Goal: Task Accomplishment & Management: Complete application form

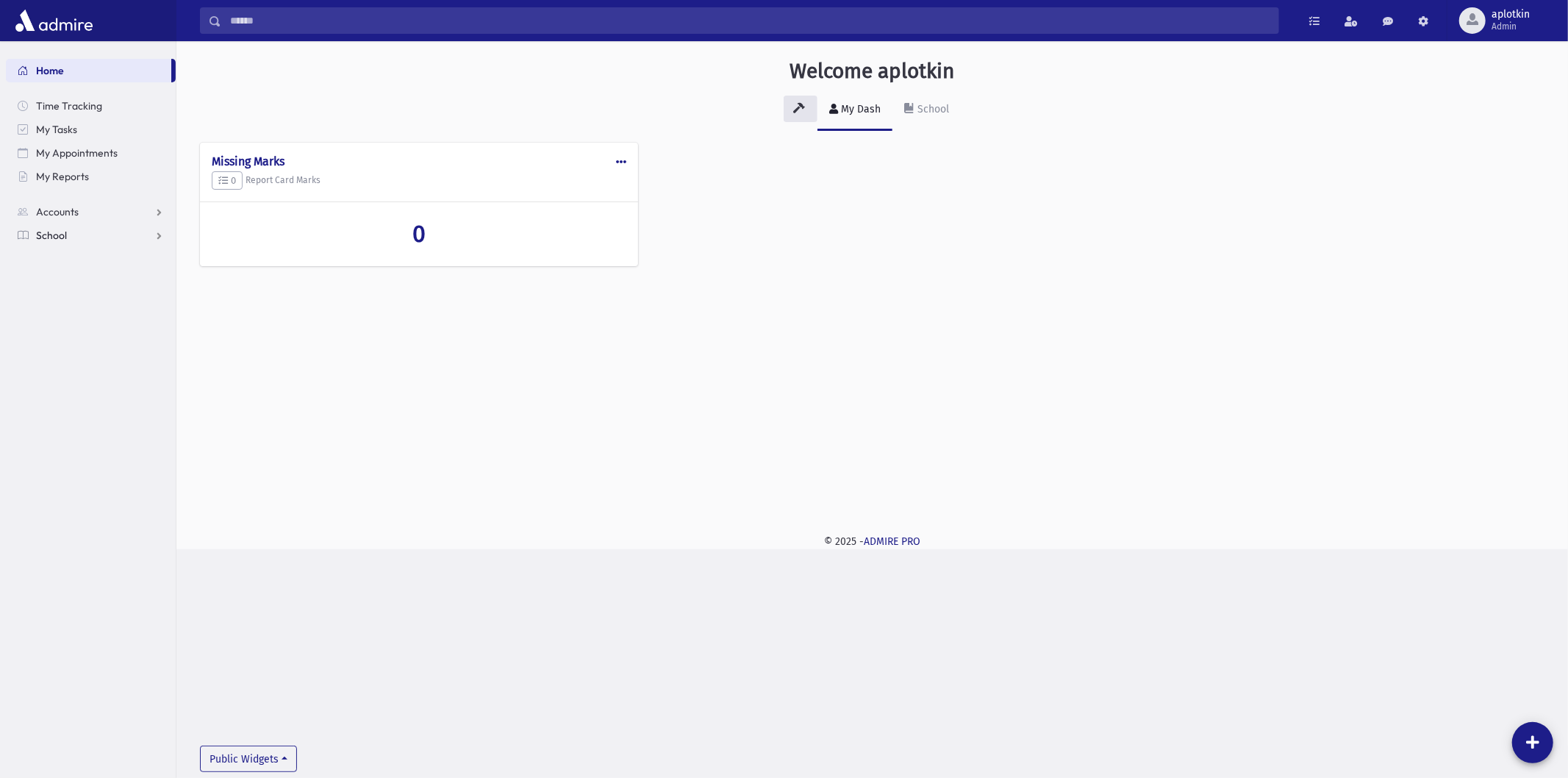
click at [108, 240] on link "School" at bounding box center [90, 235] width 170 height 24
click at [1525, 17] on span "aplotkin" at bounding box center [1511, 14] width 39 height 12
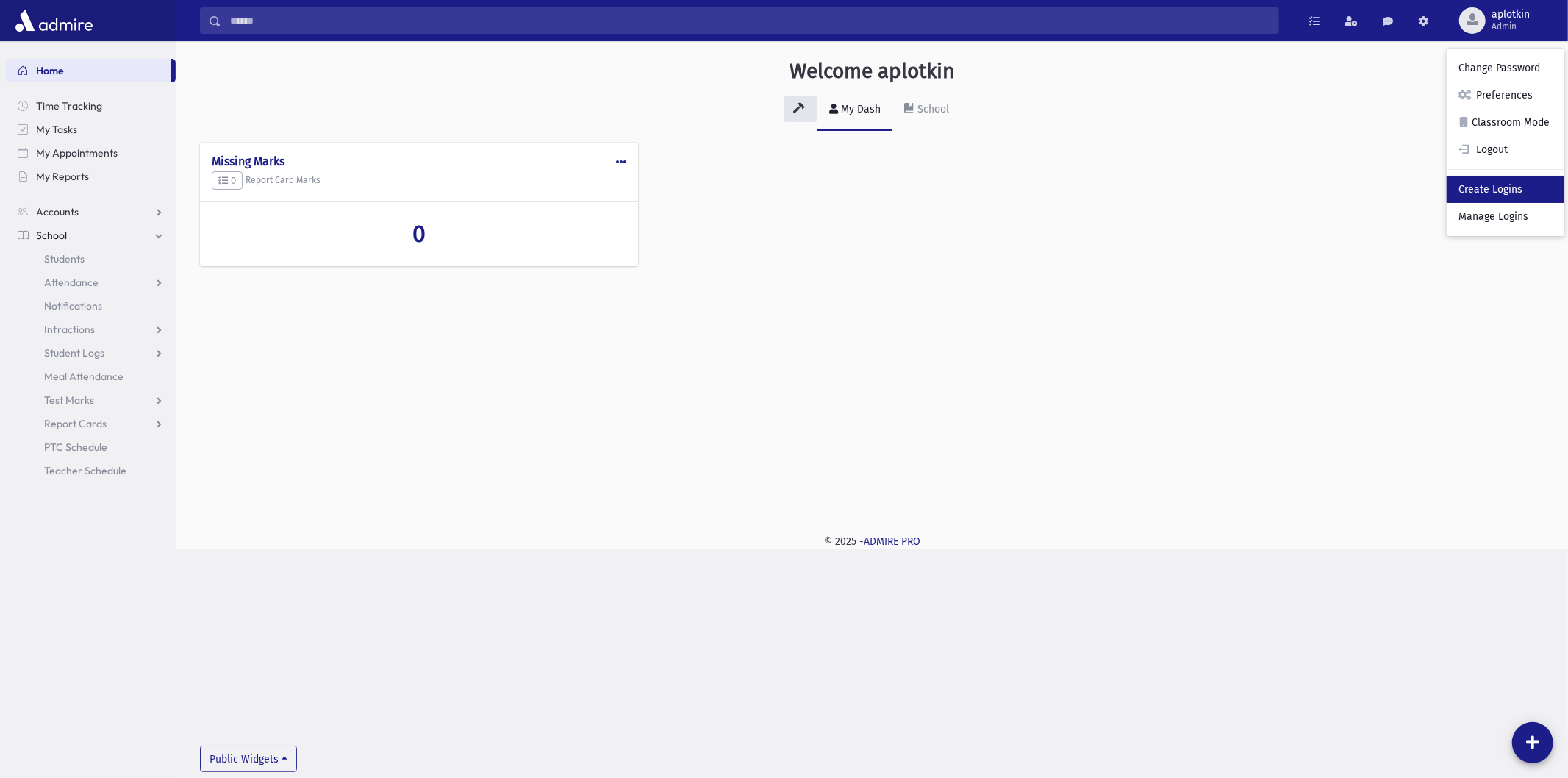
click at [1483, 187] on link "Create Logins" at bounding box center [1506, 189] width 118 height 28
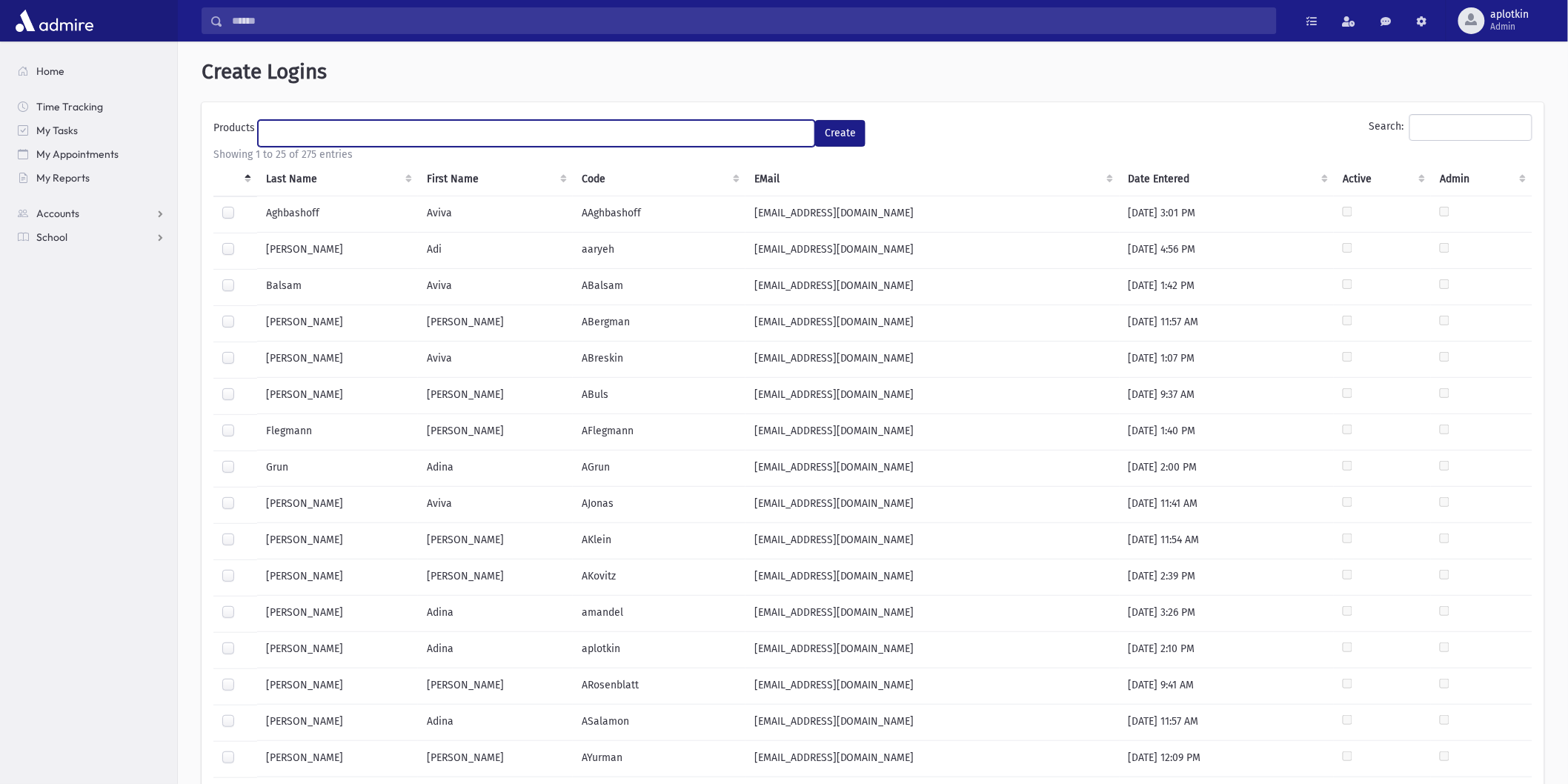
click at [560, 139] on ul at bounding box center [536, 132] width 555 height 22
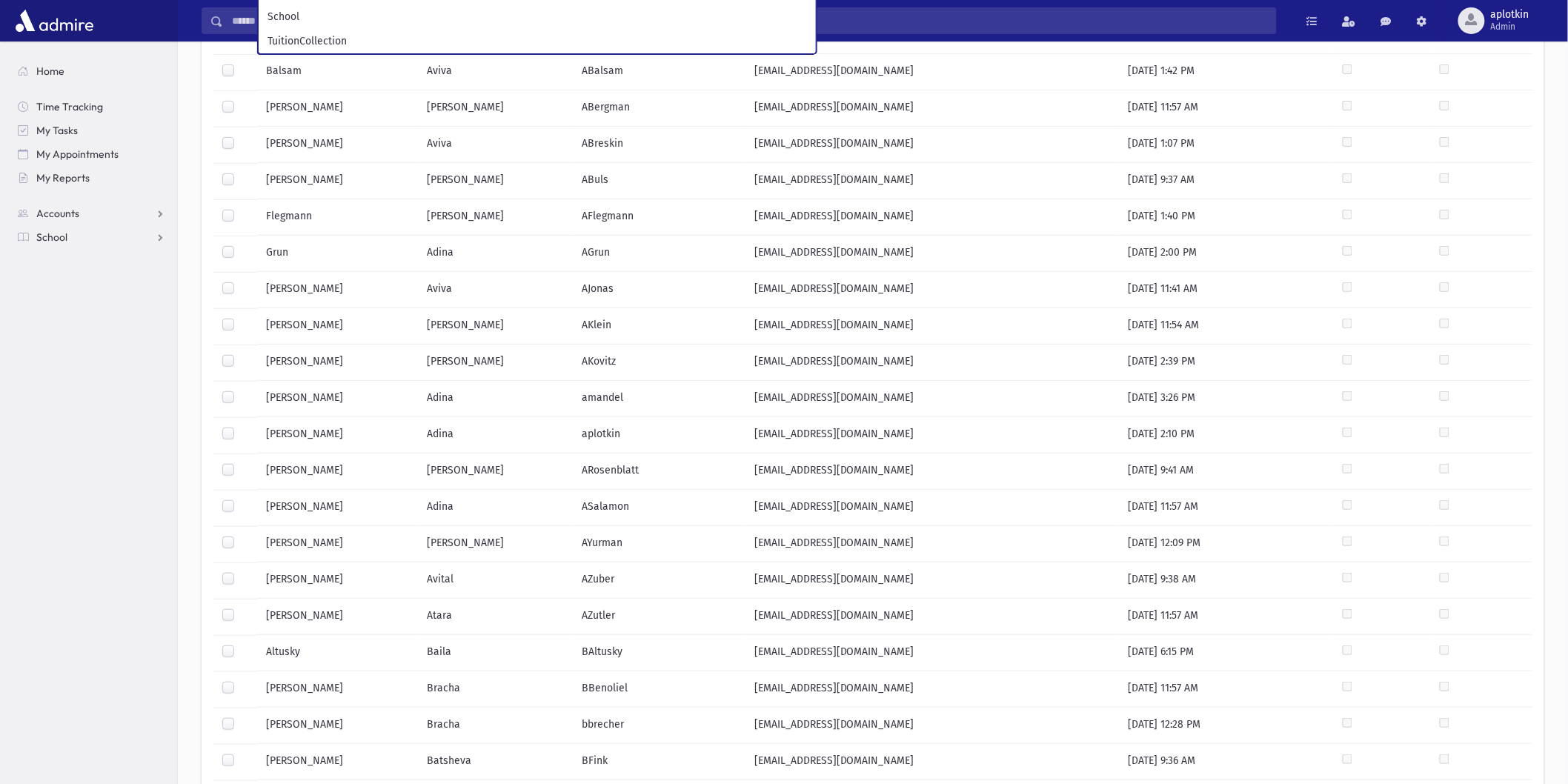
scroll to position [82, 0]
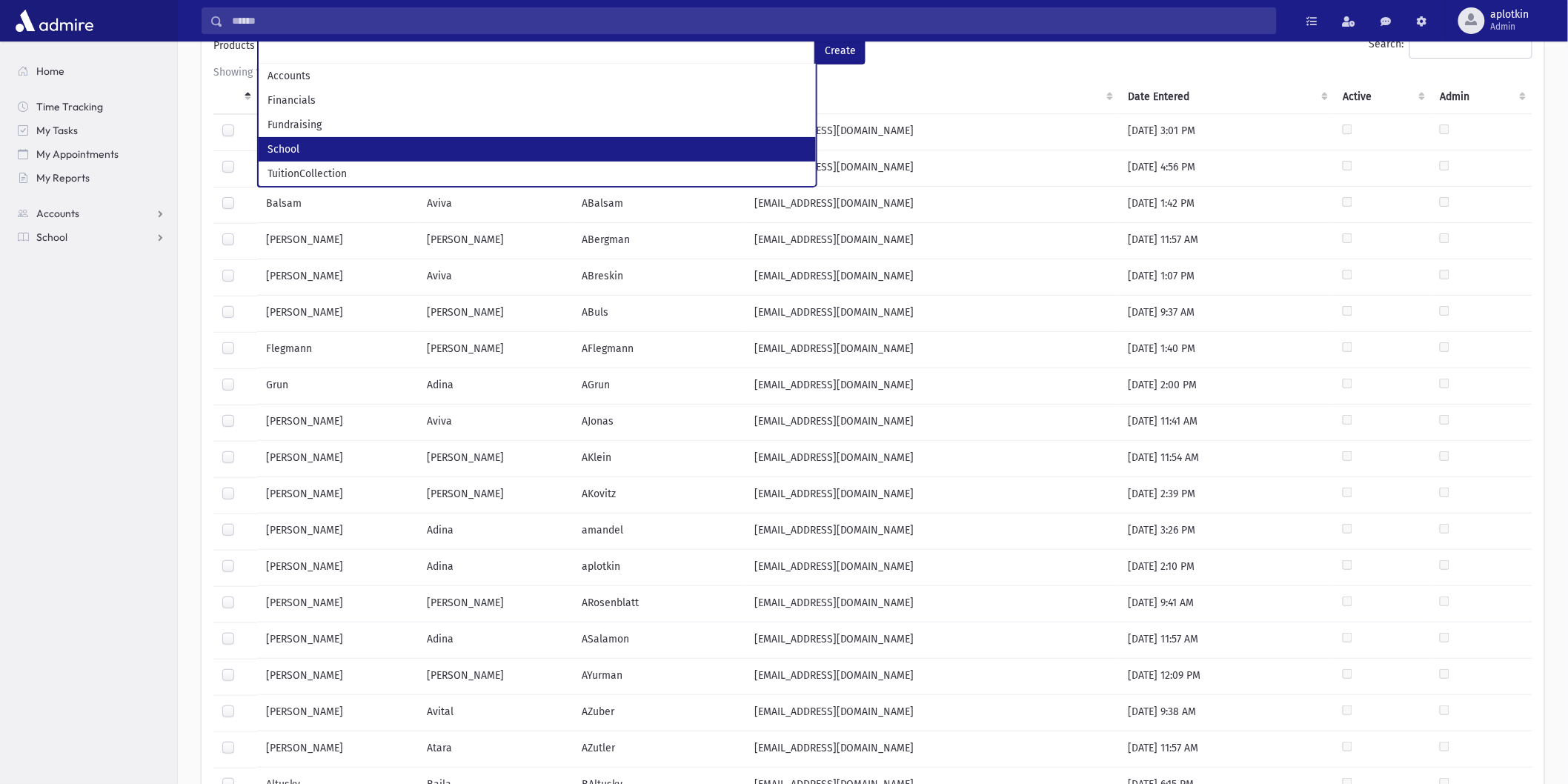
select select "*"
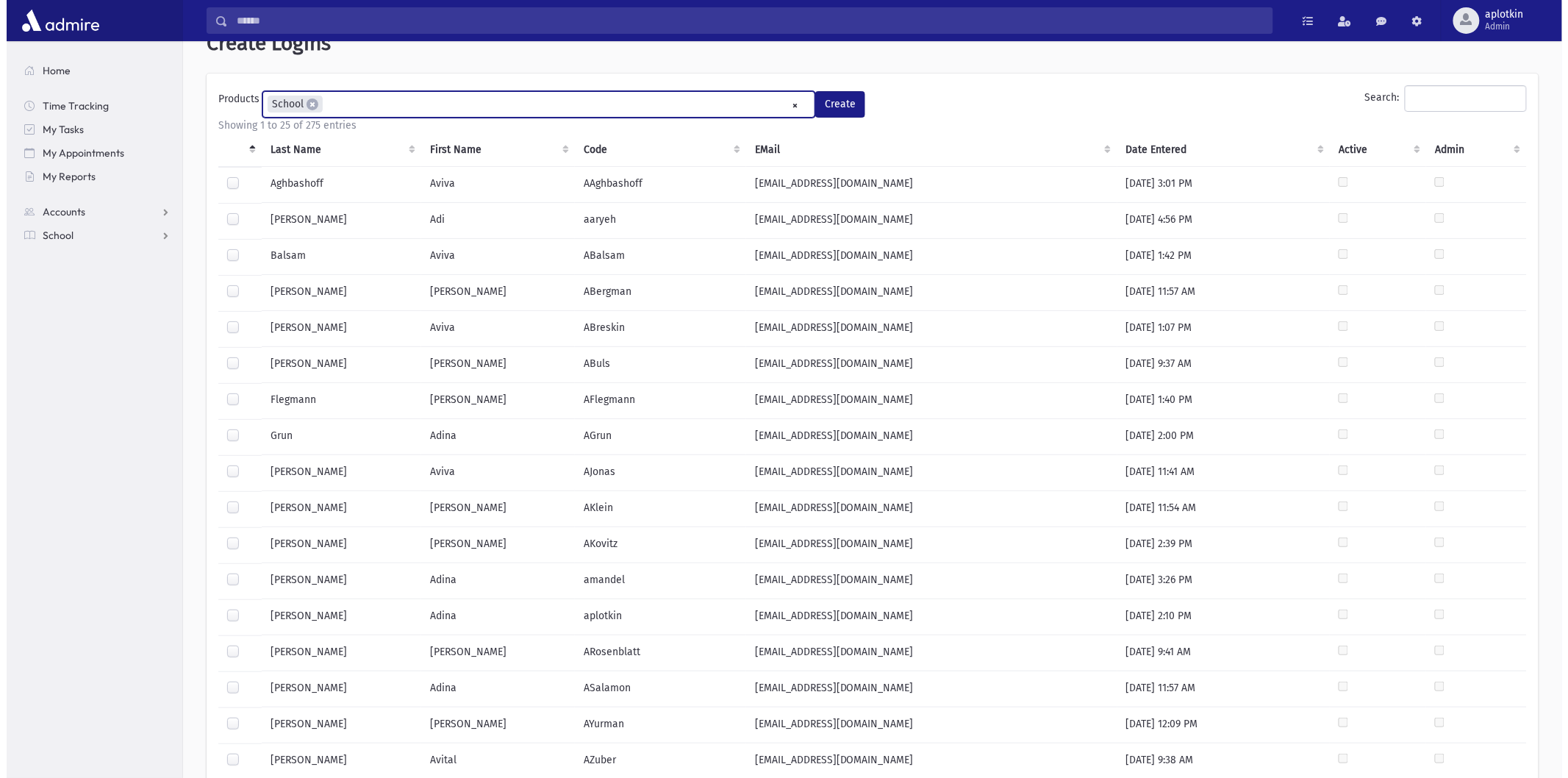
scroll to position [0, 0]
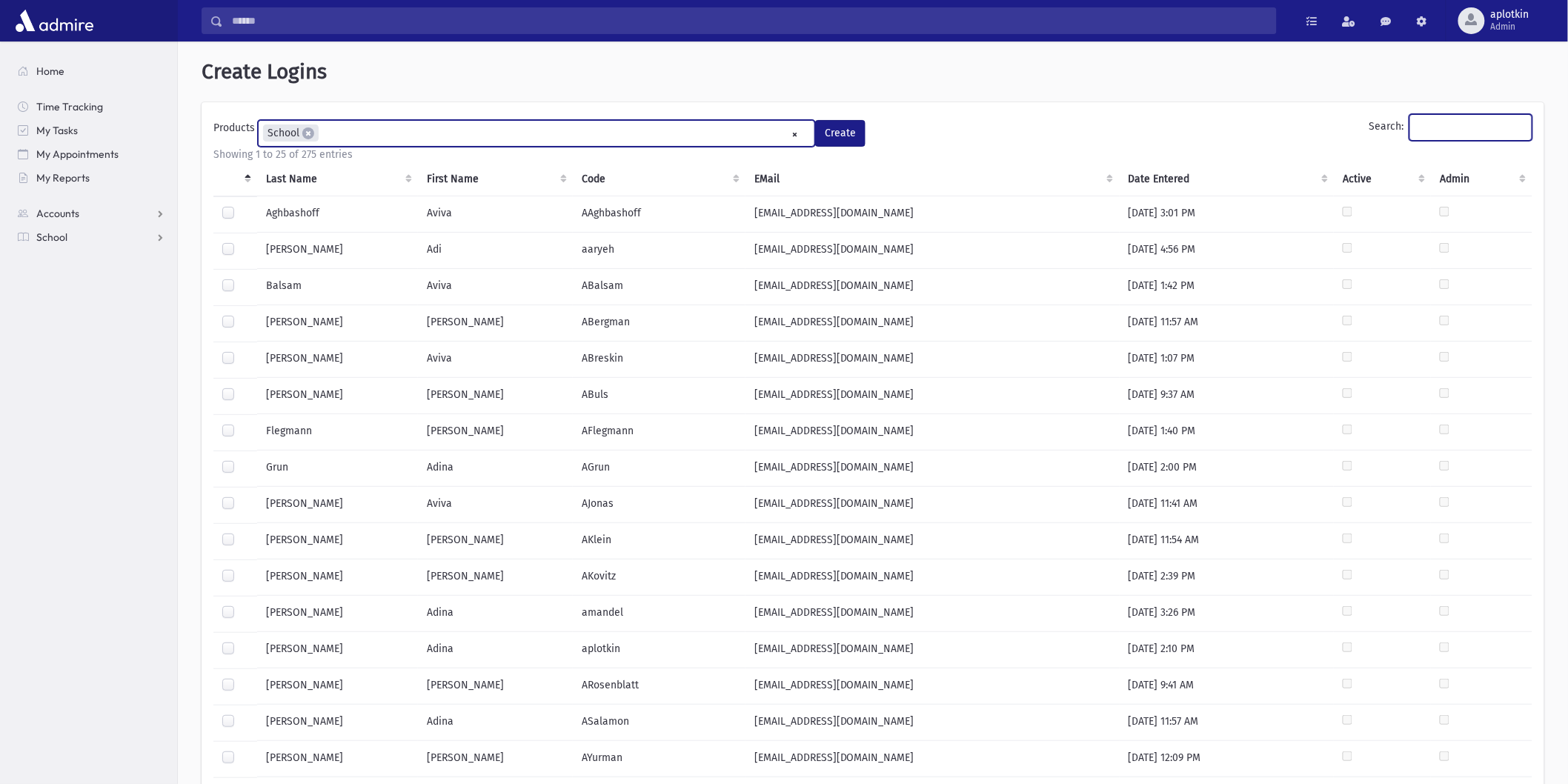
click at [1443, 124] on input "Search:" at bounding box center [1470, 128] width 123 height 27
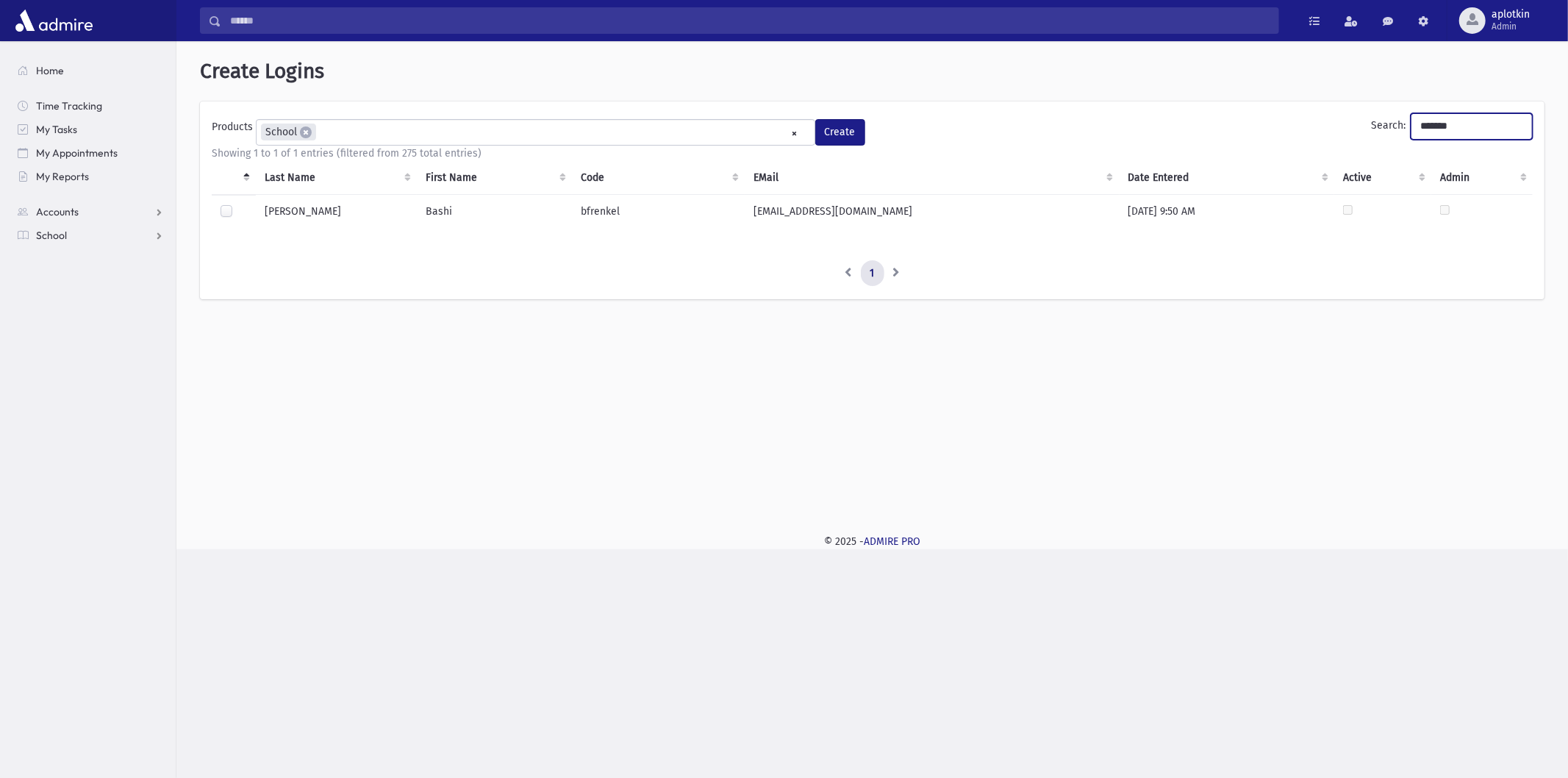
type input "*******"
click at [238, 205] on label at bounding box center [238, 205] width 0 height 0
click at [851, 131] on button "Create" at bounding box center [841, 132] width 50 height 27
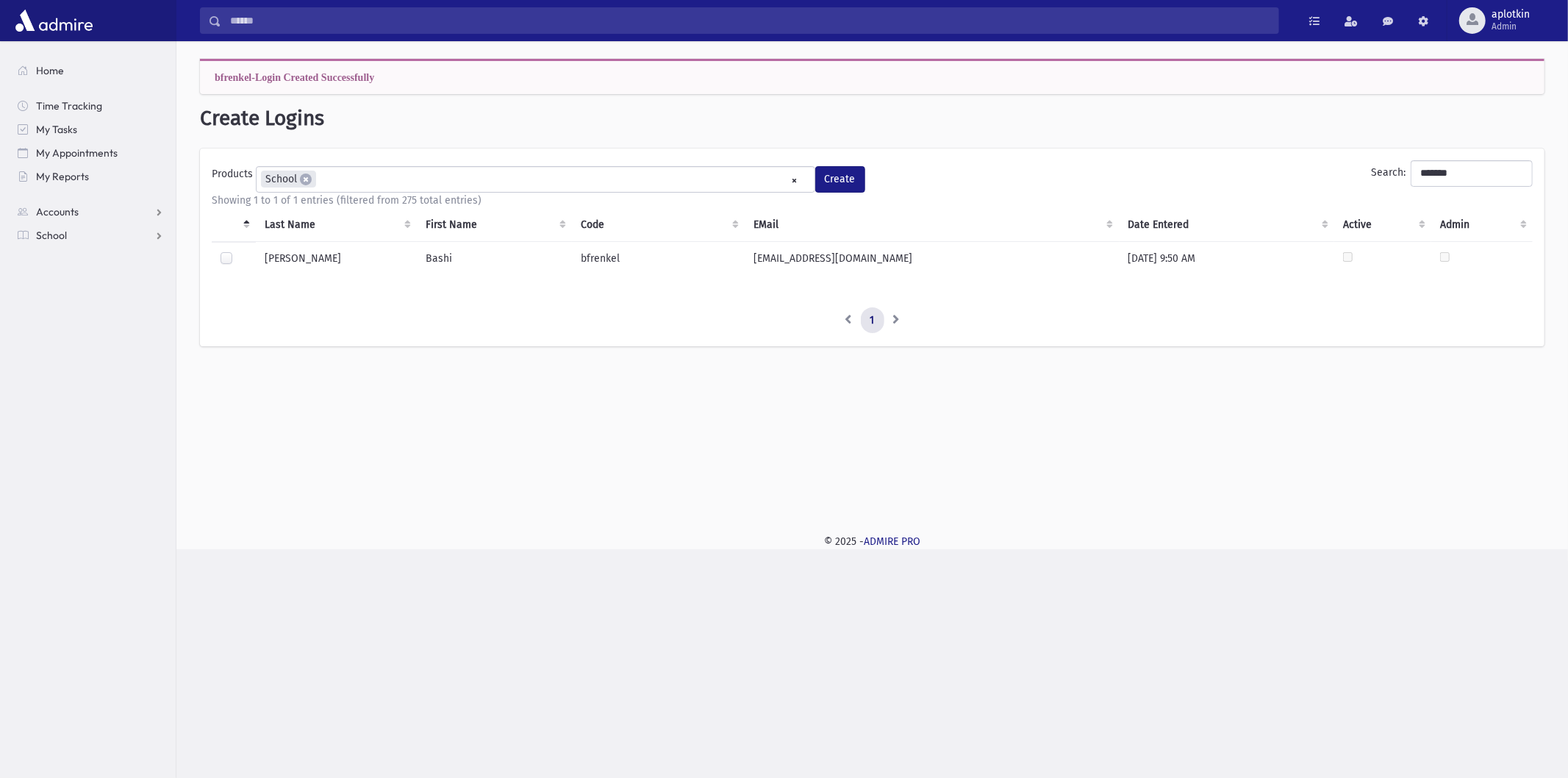
click at [346, 495] on div "**********" at bounding box center [872, 278] width 1392 height 475
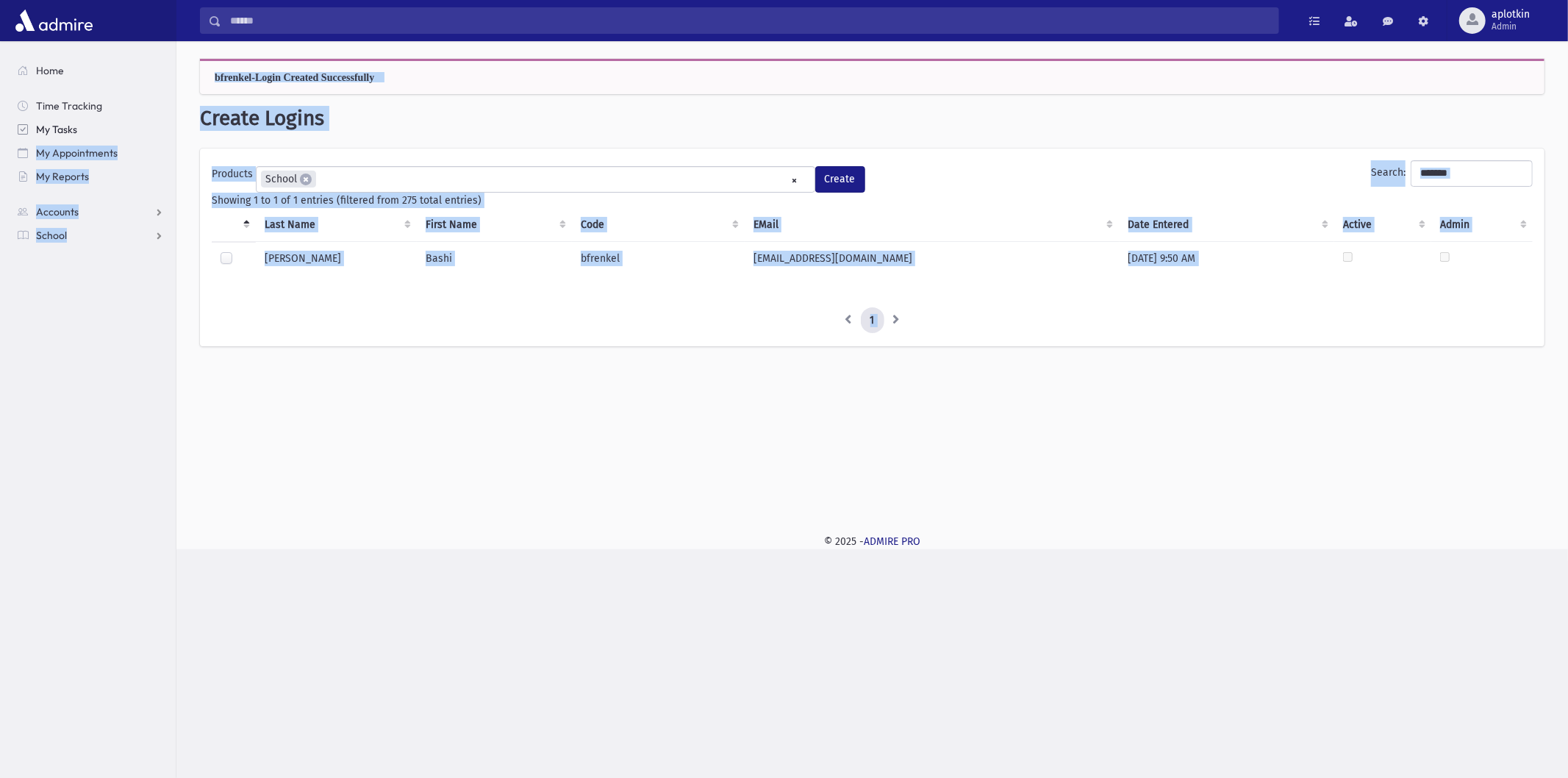
drag, startPoint x: 623, startPoint y: 673, endPoint x: 151, endPoint y: 135, distance: 715.7
click at [151, 135] on div "Search Results All Accounts" at bounding box center [784, 389] width 1568 height 778
click at [414, 559] on div "Search Results All Accounts" at bounding box center [784, 389] width 1568 height 778
drag, startPoint x: 197, startPoint y: 67, endPoint x: 1064, endPoint y: 612, distance: 1024.1
click at [1064, 612] on div "Search Results All Accounts" at bounding box center [784, 389] width 1568 height 778
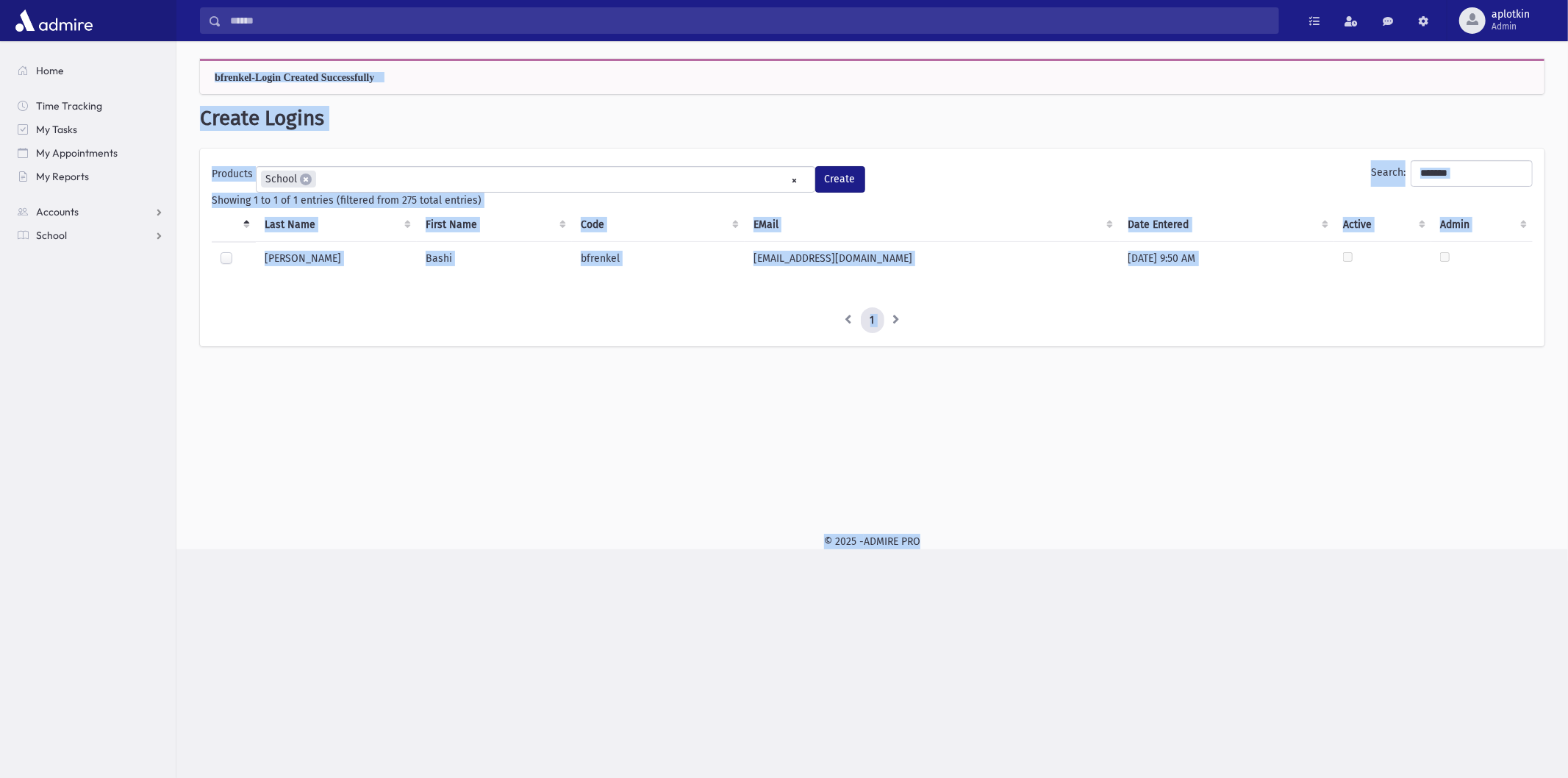
click at [1064, 612] on div "Search Results All Accounts" at bounding box center [784, 389] width 1568 height 778
drag, startPoint x: 1042, startPoint y: 708, endPoint x: 202, endPoint y: 68, distance: 1056.0
click at [202, 68] on div "Search Results All Accounts" at bounding box center [784, 389] width 1568 height 778
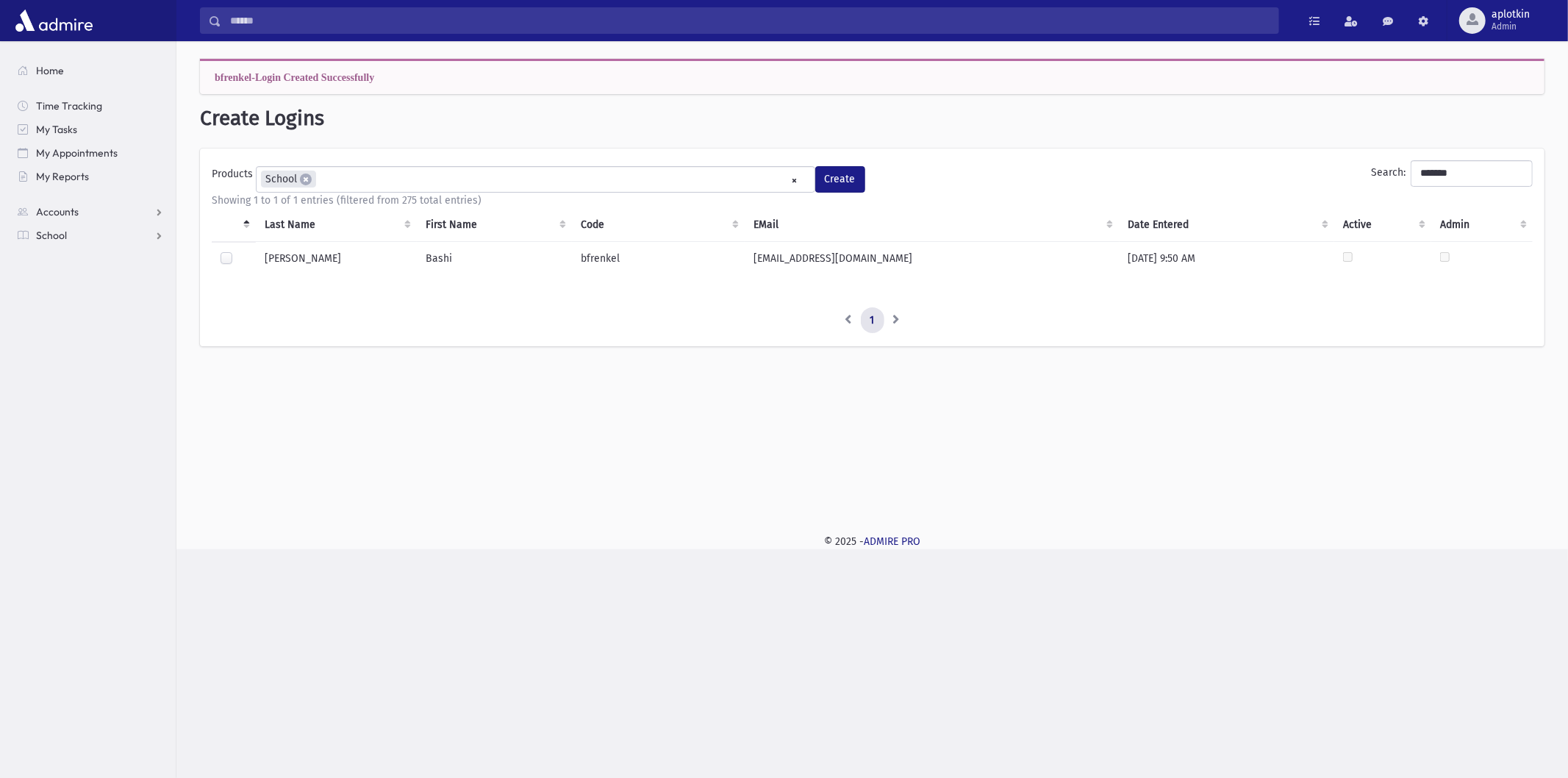
click at [200, 71] on div "bfrenkel-Login Created Successfully" at bounding box center [872, 76] width 1345 height 35
click at [534, 446] on div "**********" at bounding box center [872, 278] width 1392 height 475
click at [348, 376] on div "**********" at bounding box center [872, 209] width 1392 height 337
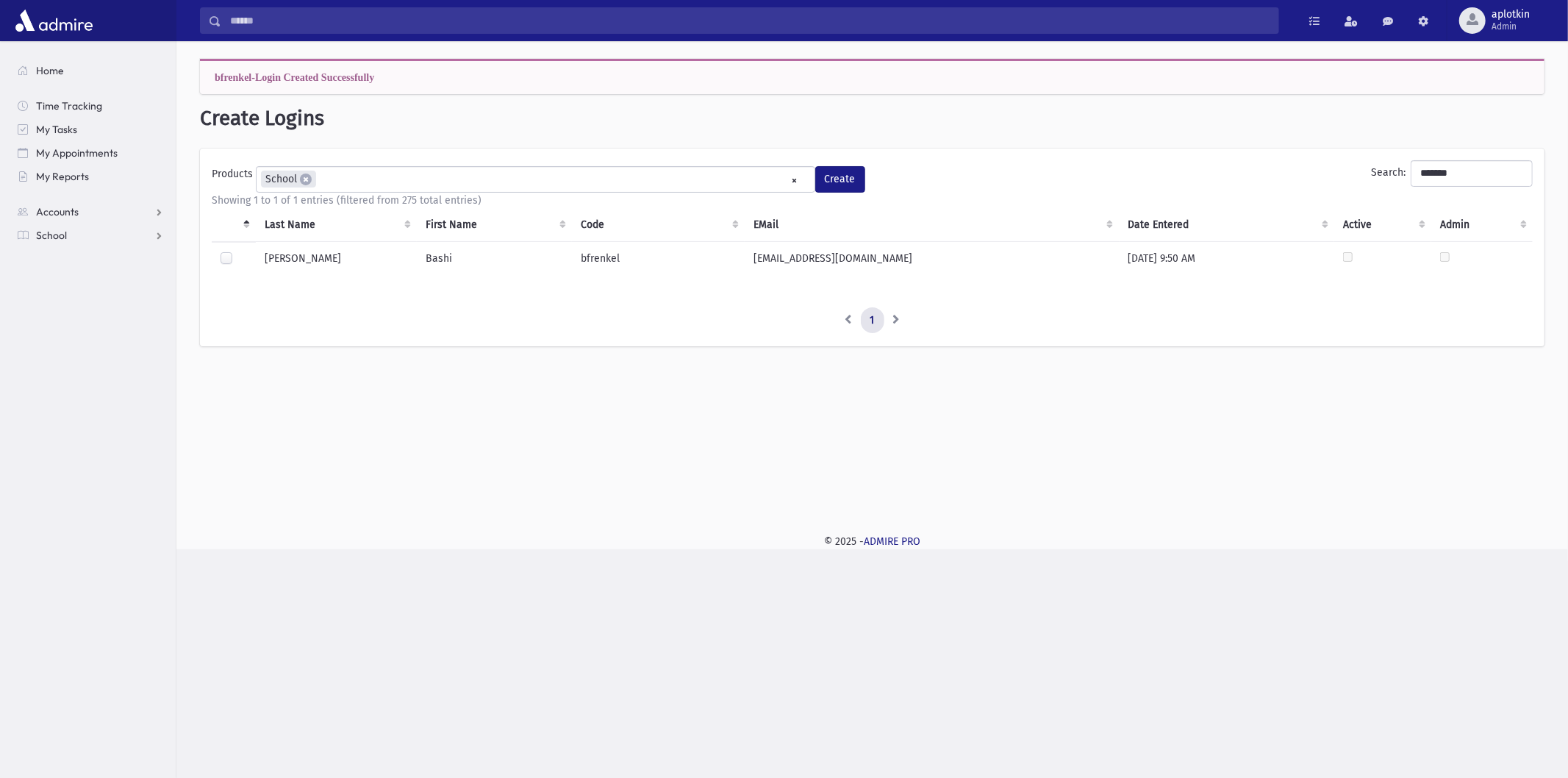
click at [480, 271] on td "Bashi" at bounding box center [494, 260] width 155 height 37
click at [481, 271] on td "Bashi" at bounding box center [494, 260] width 155 height 37
click at [407, 344] on div "**********" at bounding box center [872, 248] width 1345 height 198
click at [434, 262] on td "Bashi" at bounding box center [494, 260] width 155 height 37
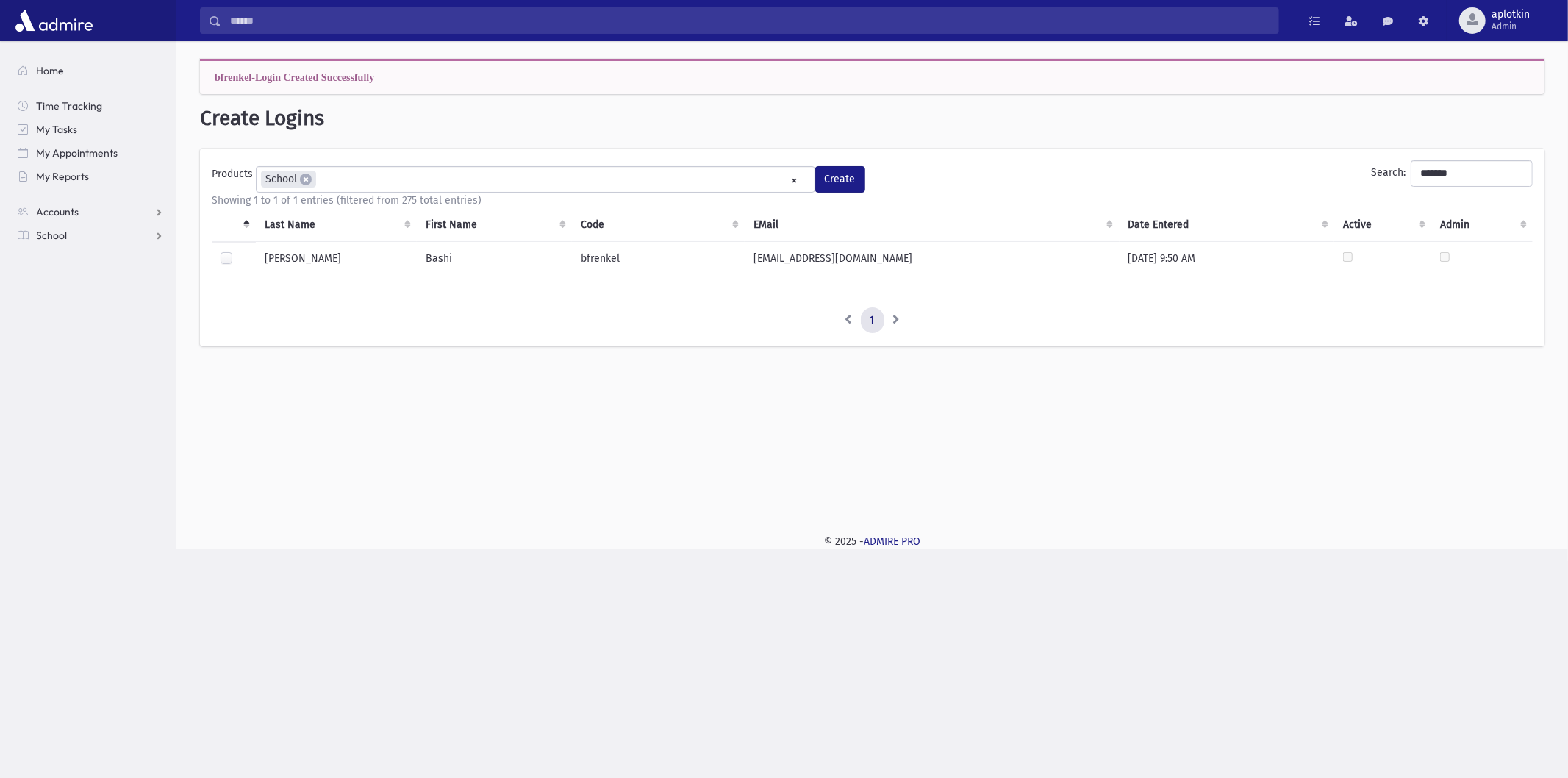
click at [434, 262] on td "Bashi" at bounding box center [494, 260] width 155 height 37
click at [396, 305] on div "Showing 1 to 1 of 1 entries (filtered from 275 total entries) Last Name First N…" at bounding box center [872, 264] width 1321 height 142
drag, startPoint x: 396, startPoint y: 305, endPoint x: 464, endPoint y: 255, distance: 84.4
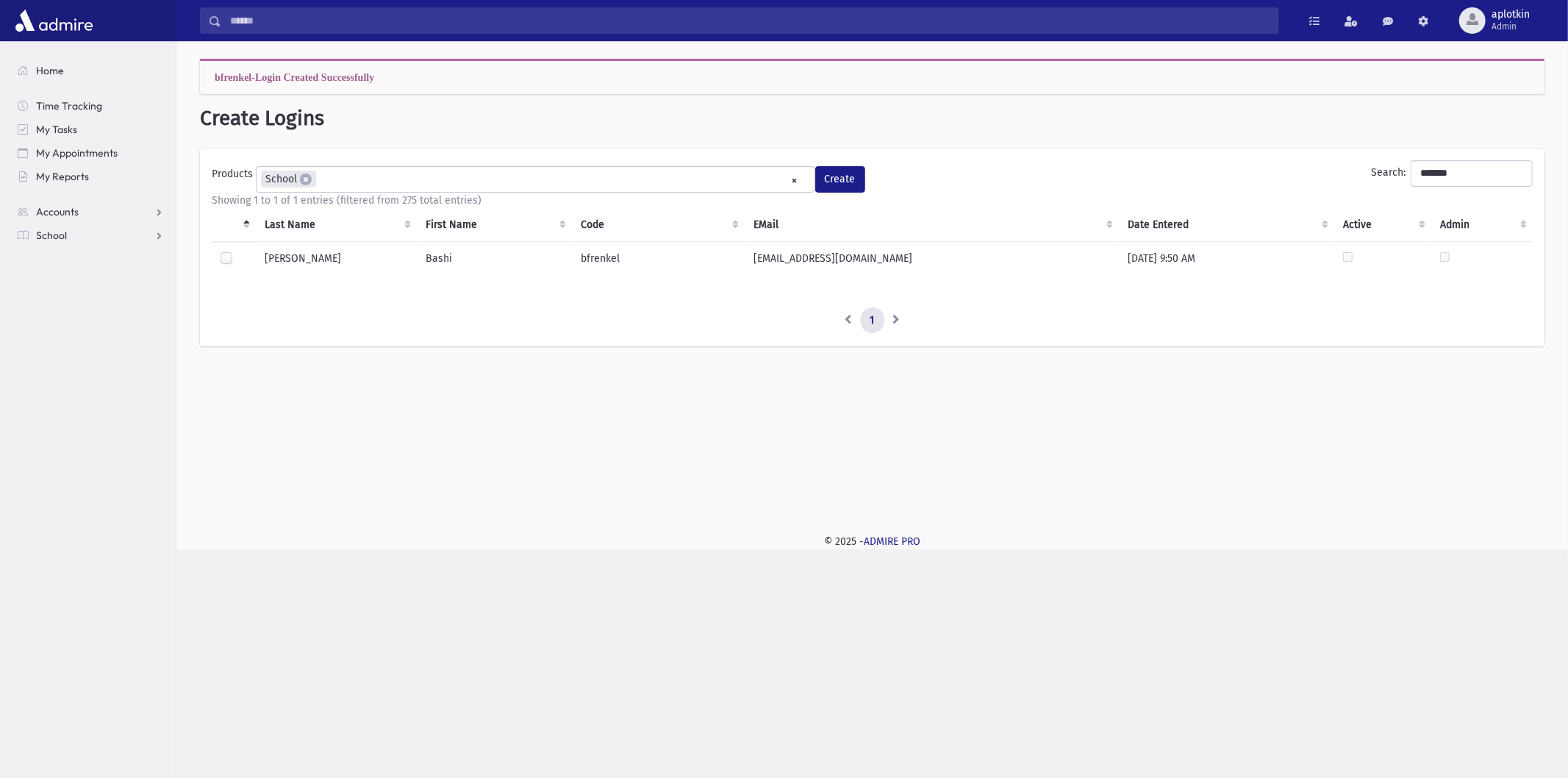
click at [399, 305] on div "Showing 1 to 1 of 1 entries (filtered from 275 total entries) Last Name First N…" at bounding box center [872, 264] width 1321 height 142
click at [451, 248] on td "Bashi" at bounding box center [494, 260] width 155 height 37
click at [438, 255] on td "Bashi" at bounding box center [494, 260] width 155 height 37
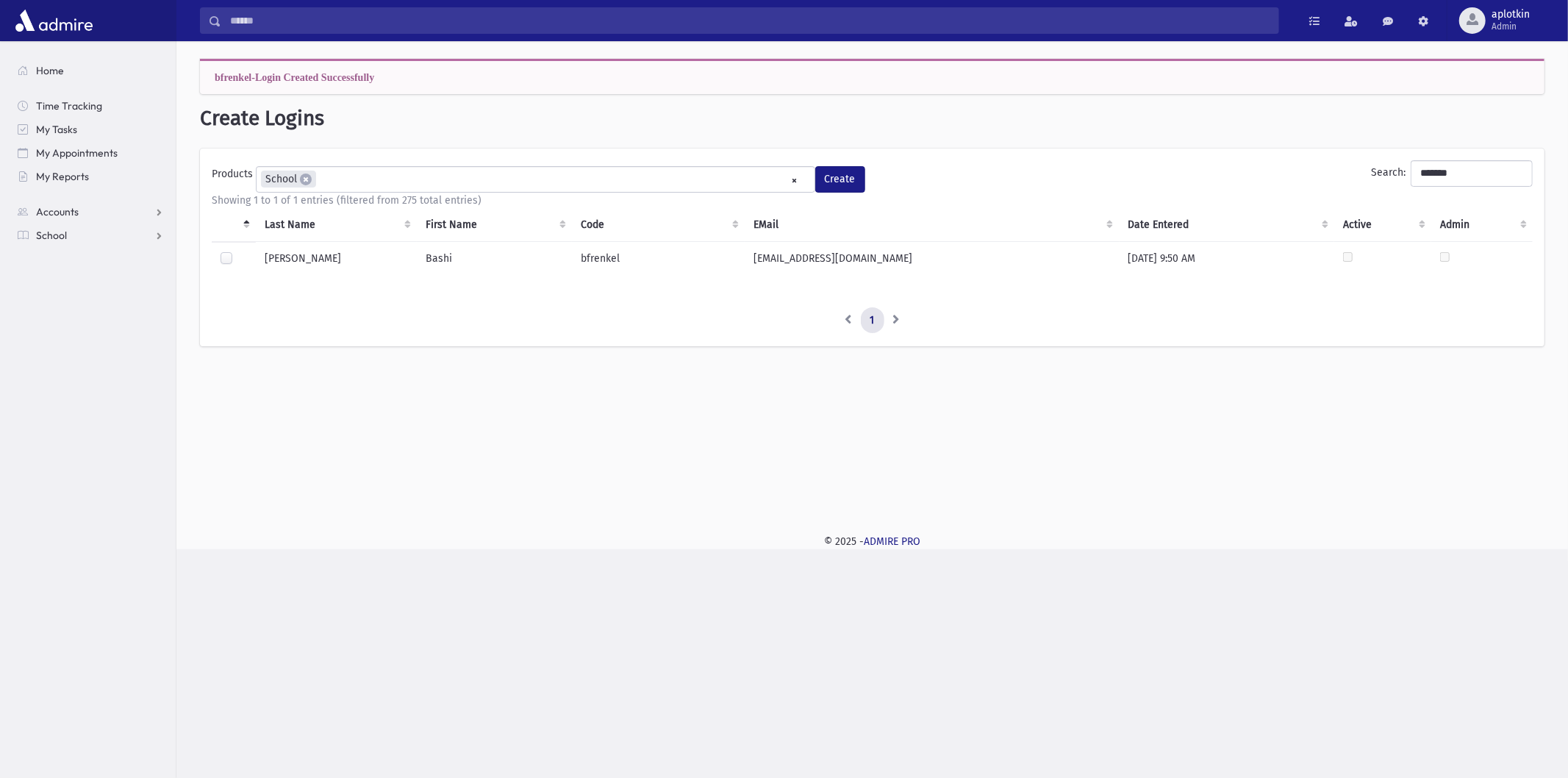
click at [438, 255] on td "Bashi" at bounding box center [494, 260] width 155 height 37
click at [407, 258] on td "Frenkel" at bounding box center [336, 260] width 161 height 37
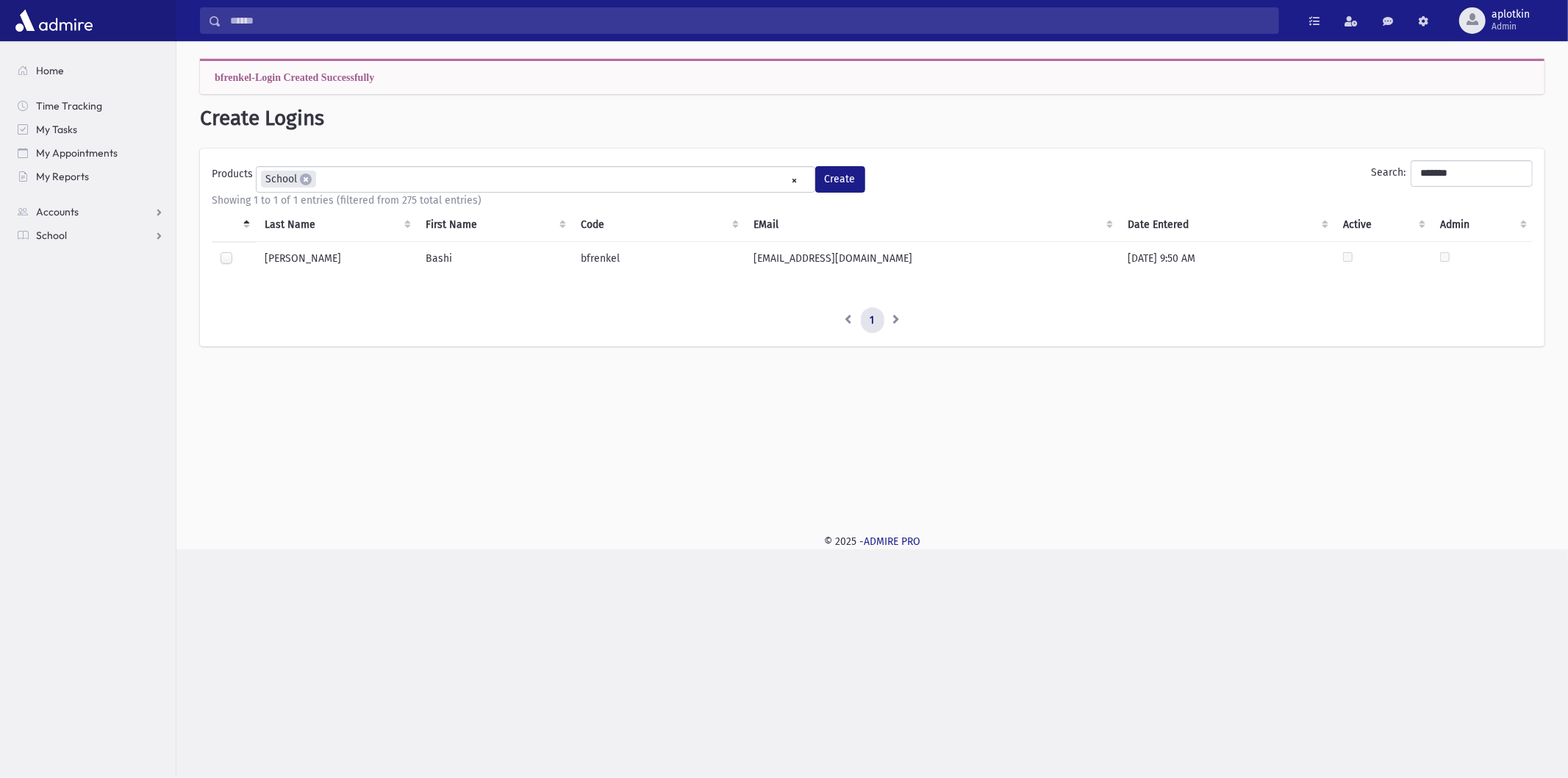
click at [622, 253] on td "bfrenkel" at bounding box center [658, 260] width 173 height 37
click at [594, 264] on td "bfrenkel" at bounding box center [658, 260] width 173 height 37
click at [603, 261] on td "bfrenkel" at bounding box center [658, 260] width 173 height 37
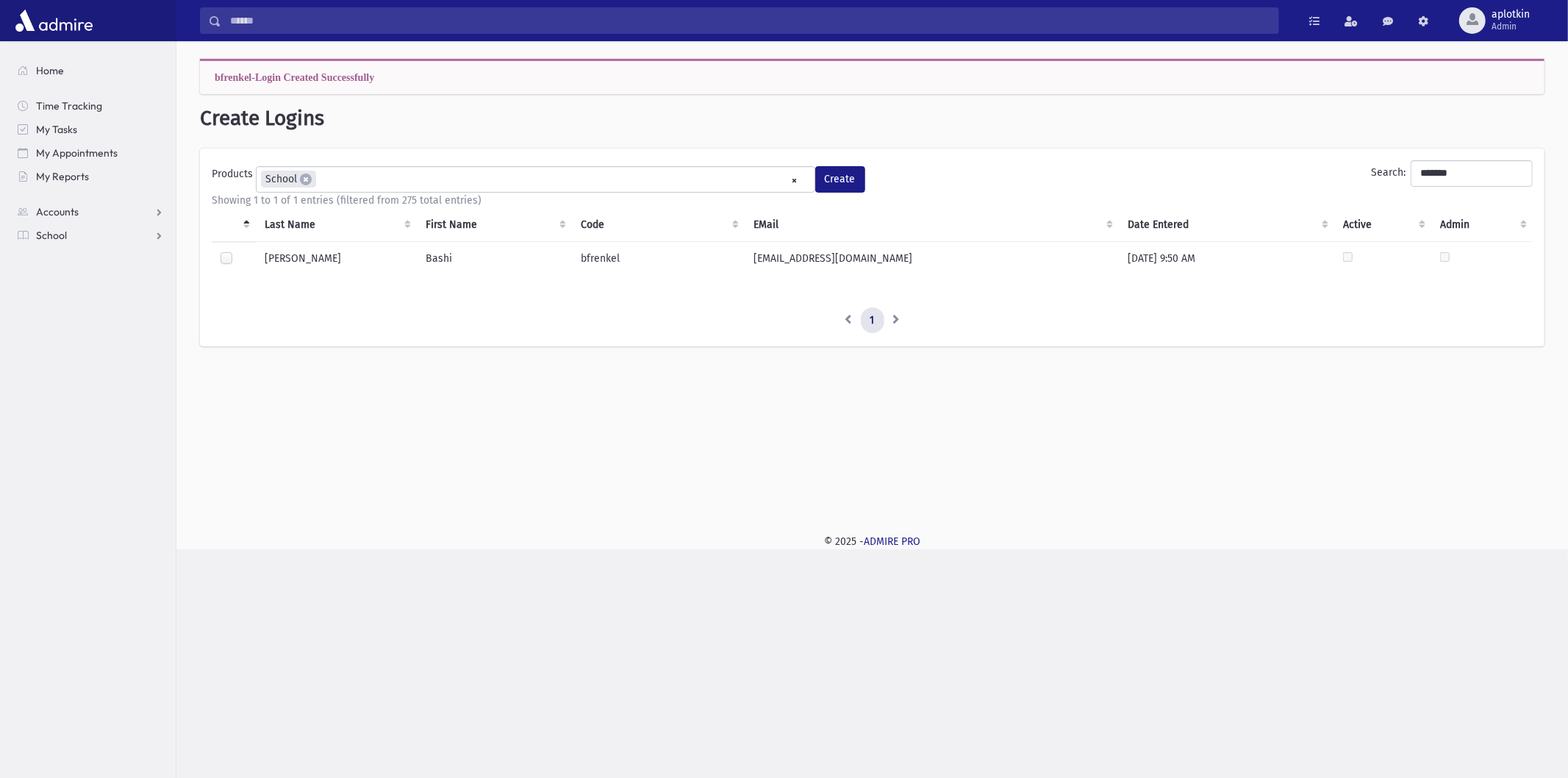
click at [603, 261] on td "bfrenkel" at bounding box center [658, 260] width 173 height 37
click at [599, 273] on td "bfrenkel" at bounding box center [658, 260] width 173 height 37
click at [584, 258] on td "bfrenkel" at bounding box center [658, 260] width 173 height 37
click at [592, 272] on td "bfrenkel" at bounding box center [658, 260] width 173 height 37
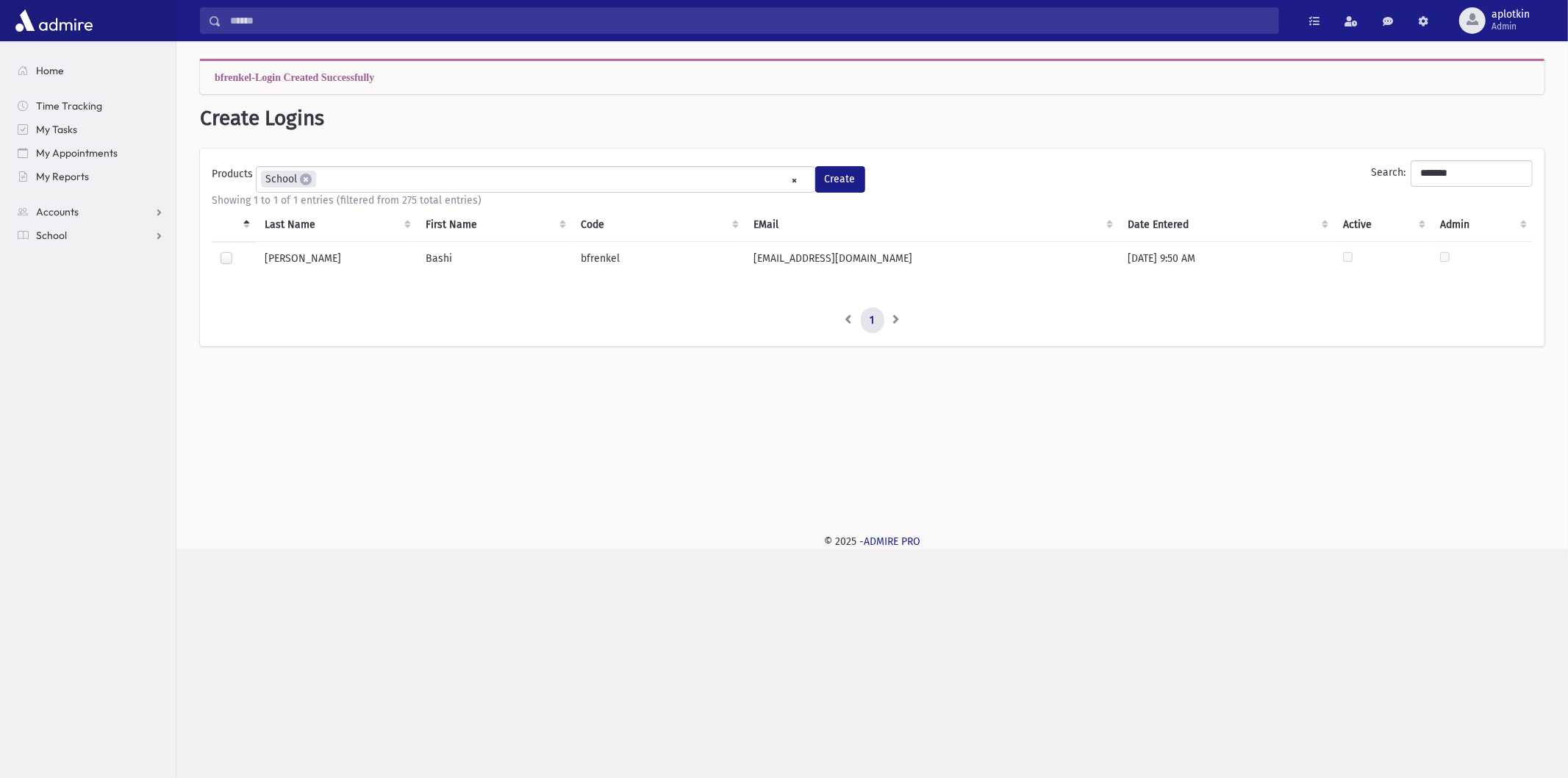
click at [602, 255] on td "bfrenkel" at bounding box center [658, 260] width 173 height 37
click at [604, 271] on td "bfrenkel" at bounding box center [658, 260] width 173 height 37
click at [592, 238] on th "Code" at bounding box center [658, 225] width 173 height 34
click at [594, 247] on td "bfrenkel" at bounding box center [658, 260] width 173 height 37
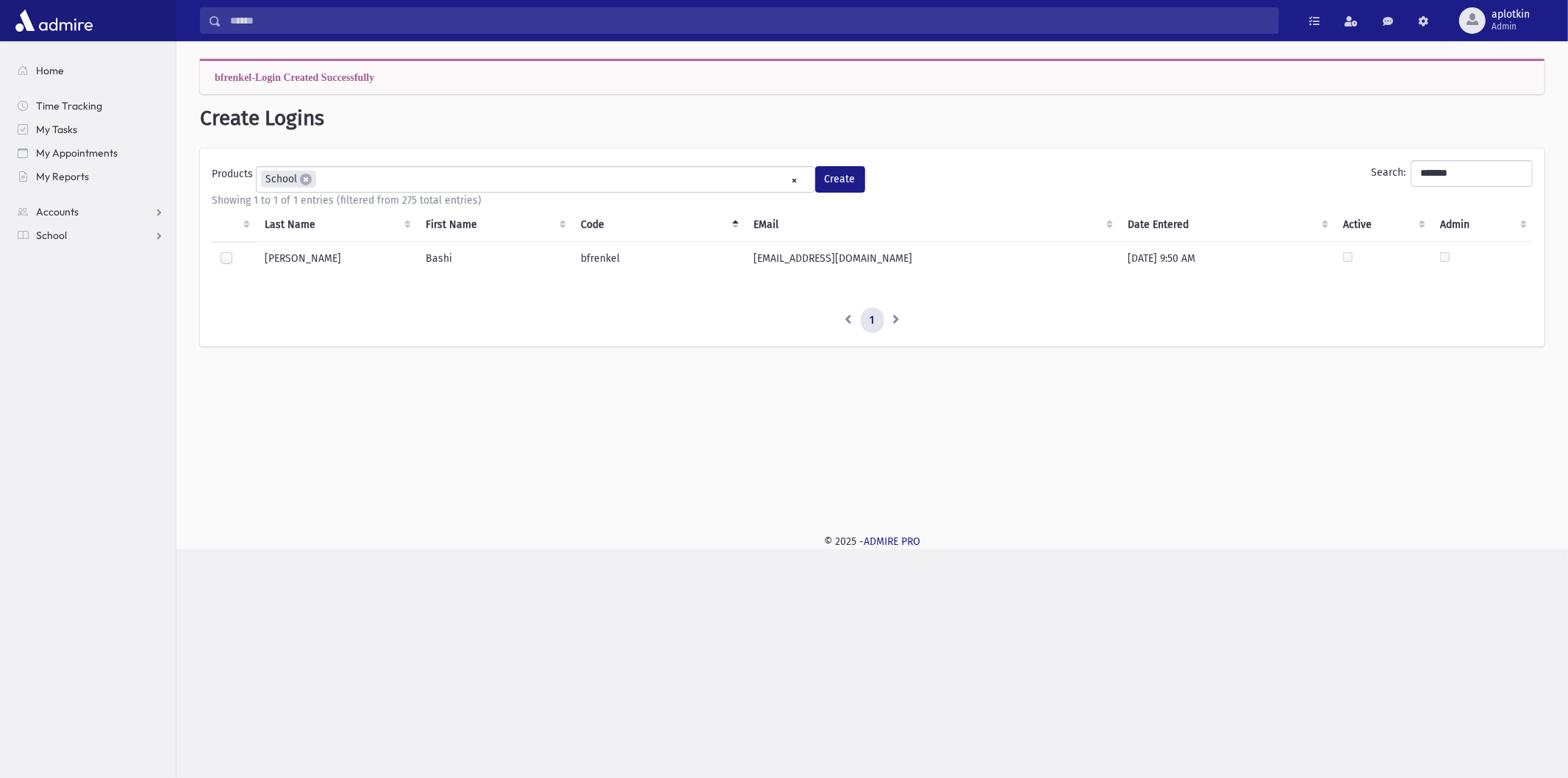
click at [594, 247] on td "bfrenkel" at bounding box center [658, 260] width 173 height 37
click at [594, 274] on td "bfrenkel" at bounding box center [658, 260] width 173 height 37
click at [590, 267] on td "bfrenkel" at bounding box center [658, 260] width 173 height 37
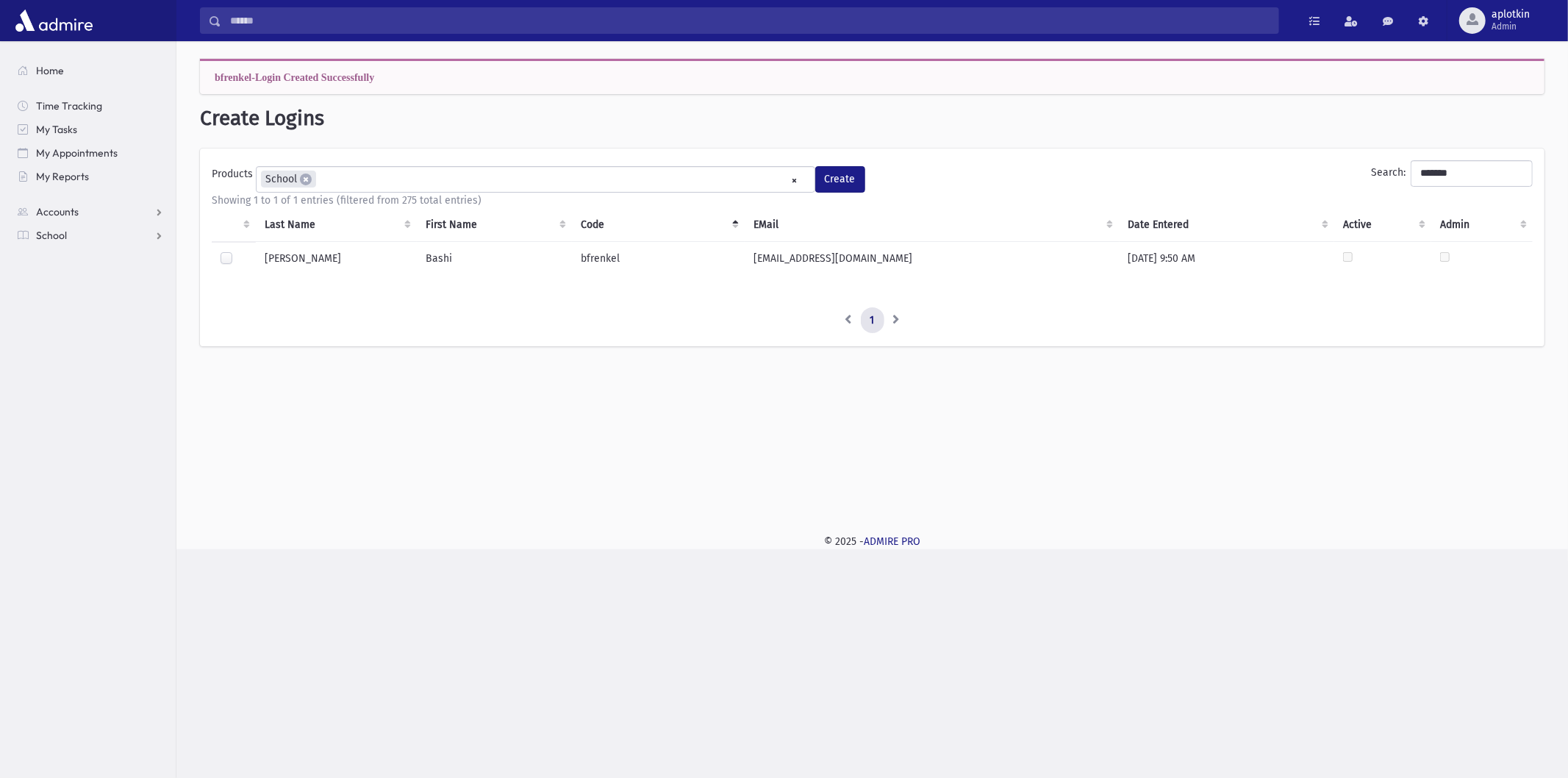
click at [590, 267] on td "bfrenkel" at bounding box center [658, 260] width 173 height 37
click at [589, 267] on td "bfrenkel" at bounding box center [658, 260] width 173 height 37
click at [574, 282] on div "Last Name First Name Code EMail Date Entered Active Admin" at bounding box center [872, 249] width 1321 height 82
click at [39, 232] on span "School" at bounding box center [51, 235] width 31 height 13
click at [76, 288] on span "Attendance" at bounding box center [71, 282] width 54 height 13
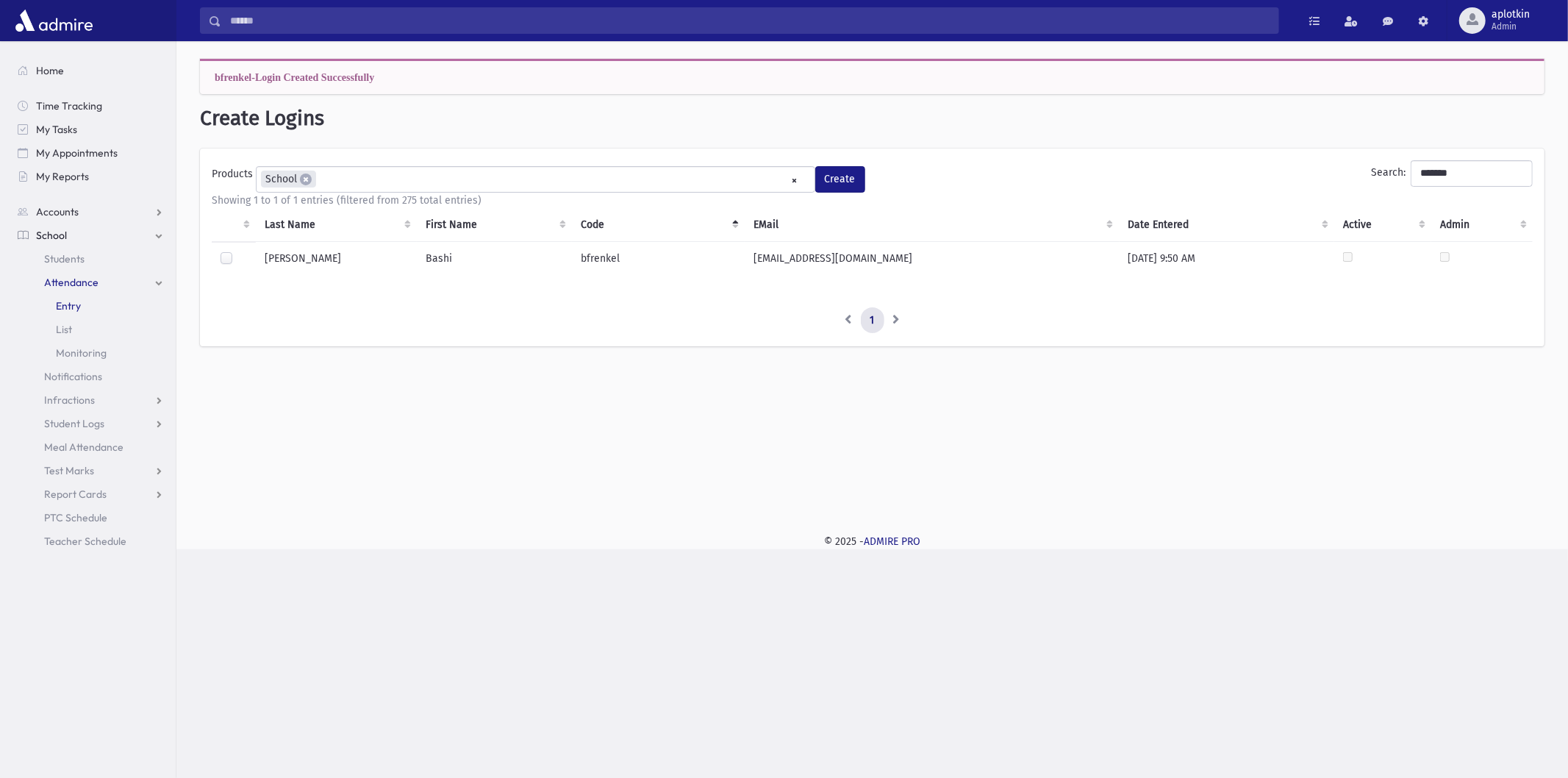
click at [79, 298] on link "Entry" at bounding box center [90, 306] width 170 height 24
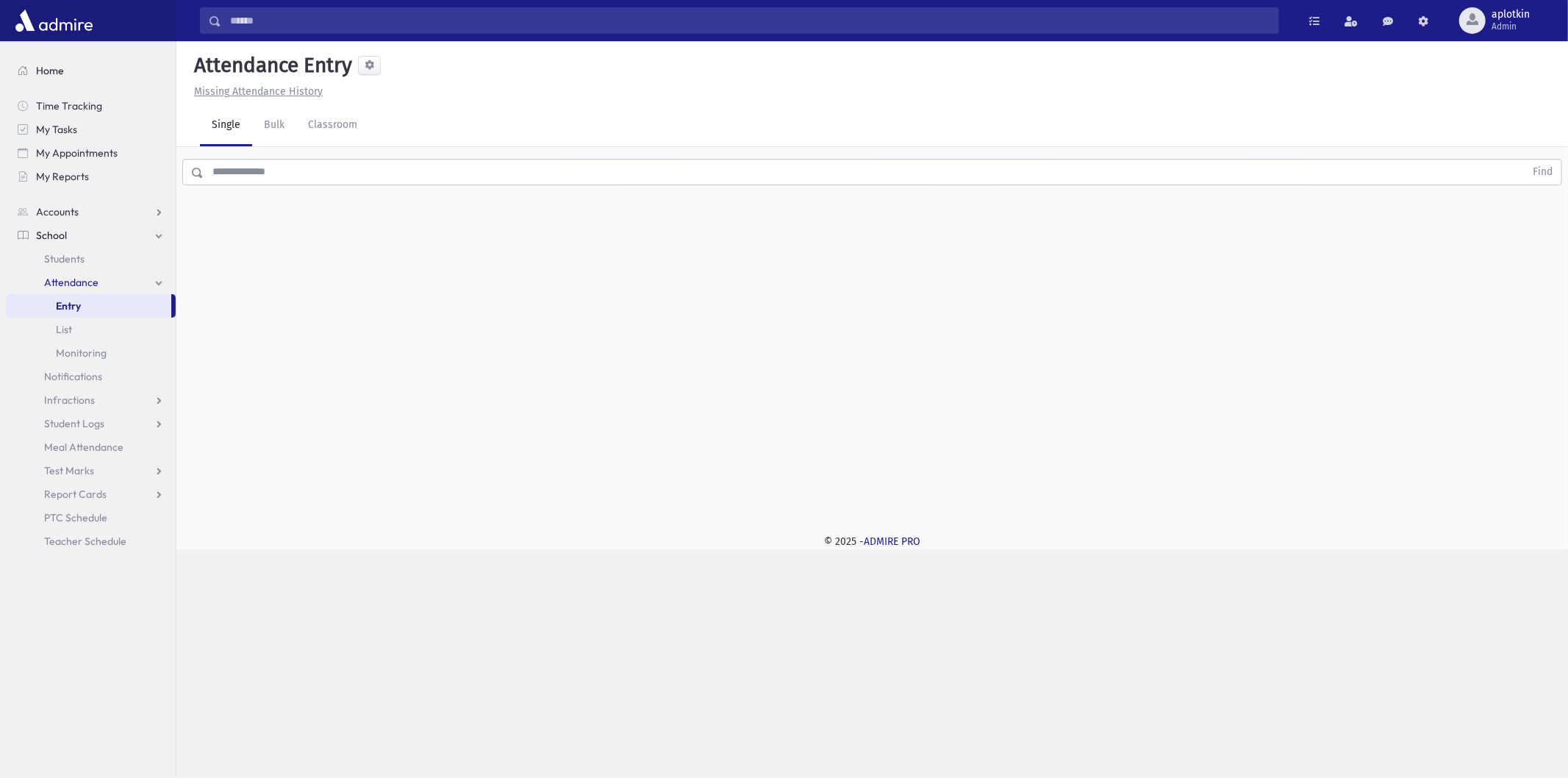
click at [50, 71] on span "Home" at bounding box center [50, 70] width 28 height 13
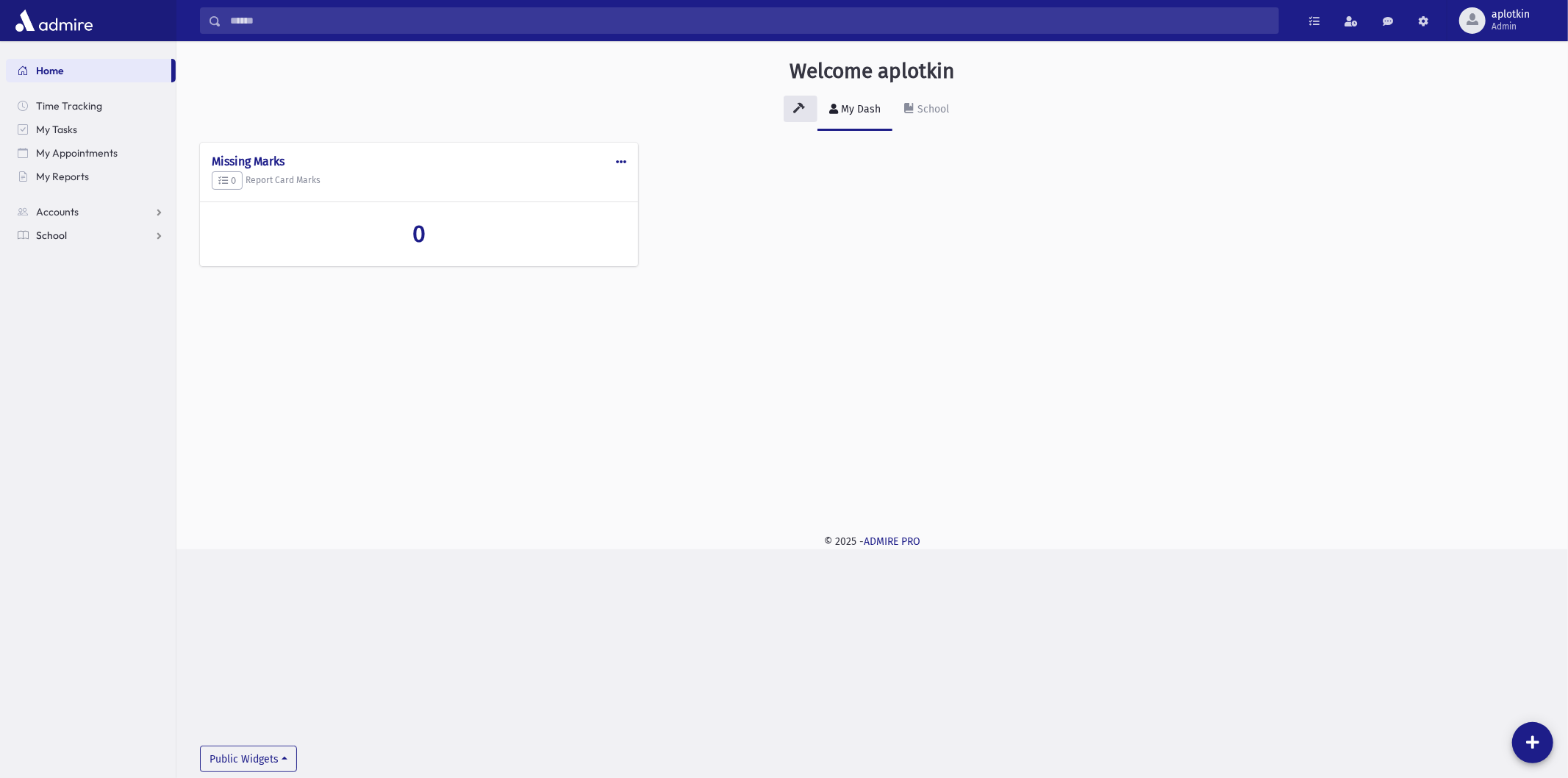
click at [79, 238] on link "School" at bounding box center [90, 235] width 170 height 24
click at [83, 278] on span "Attendance" at bounding box center [71, 282] width 54 height 13
click at [57, 309] on span "Entry" at bounding box center [68, 306] width 25 height 13
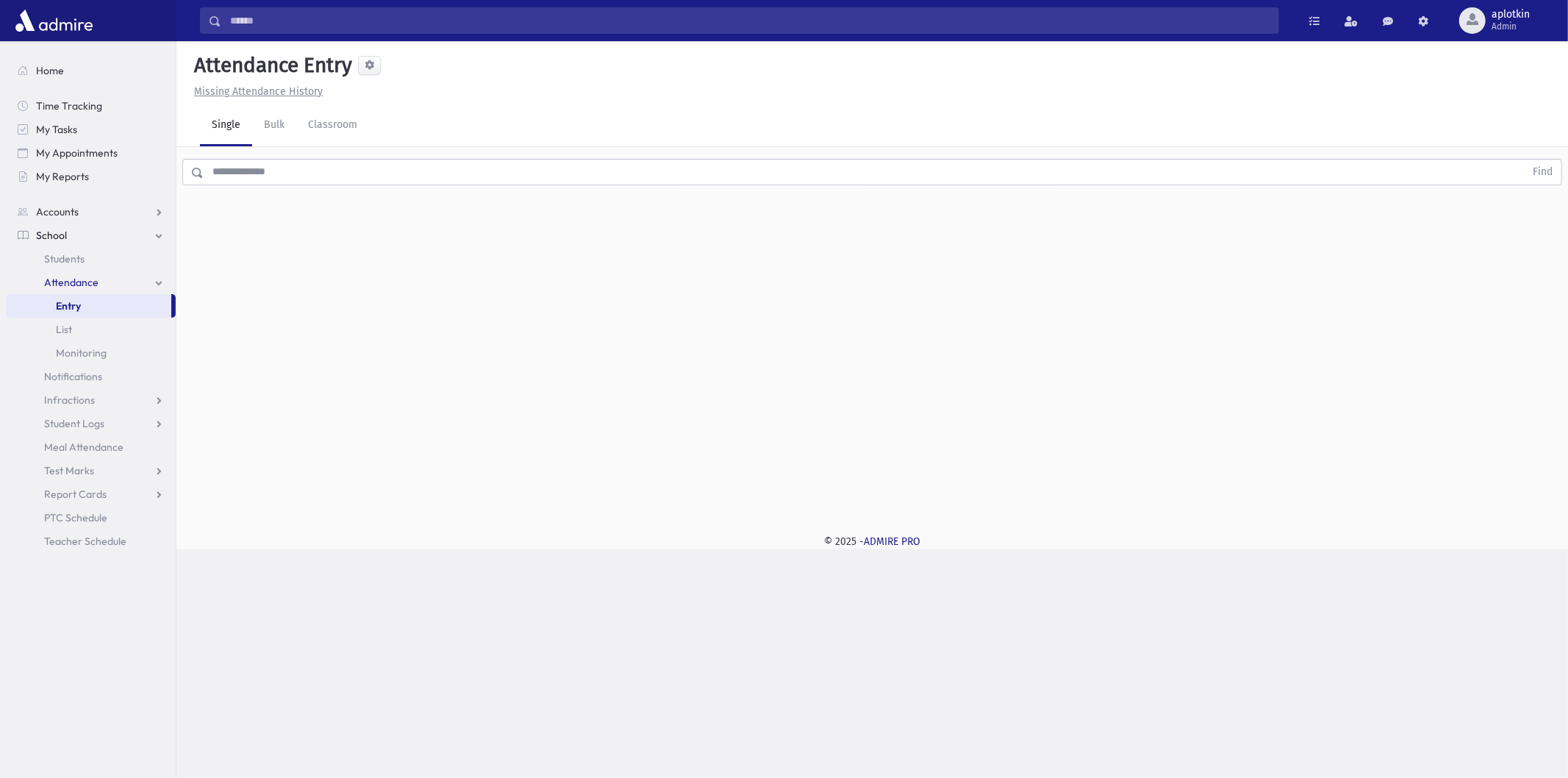
click at [290, 180] on input "text" at bounding box center [864, 172] width 1321 height 27
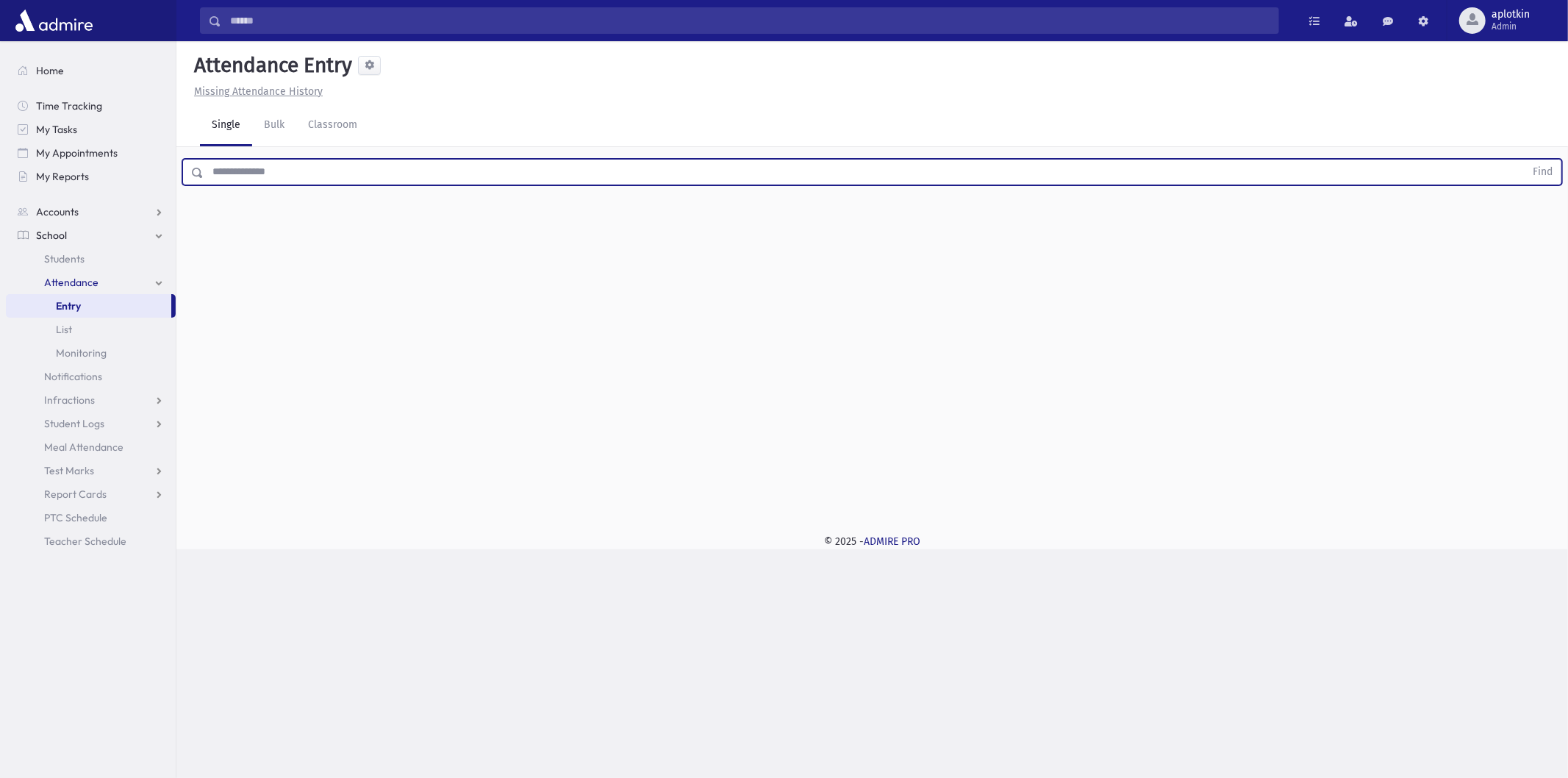
click at [266, 270] on div "Attendance Entry Missing Attendance History Single Bulk Classroom Find 0 record…" at bounding box center [872, 278] width 1392 height 475
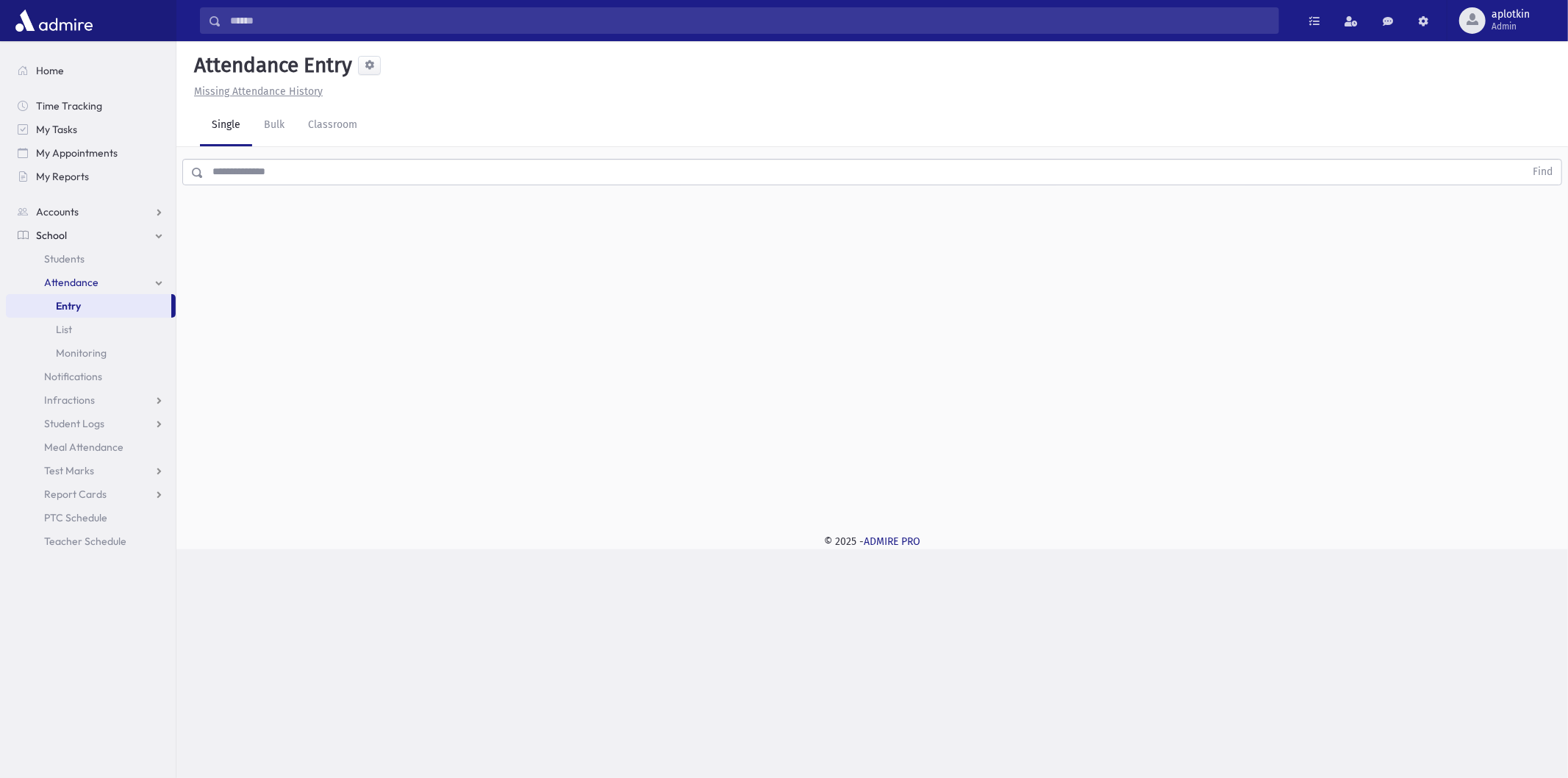
click at [247, 186] on div "Find" at bounding box center [872, 169] width 1392 height 44
click at [247, 186] on div "Find" at bounding box center [872, 169] width 1392 height 44
click at [257, 168] on input "text" at bounding box center [864, 172] width 1321 height 27
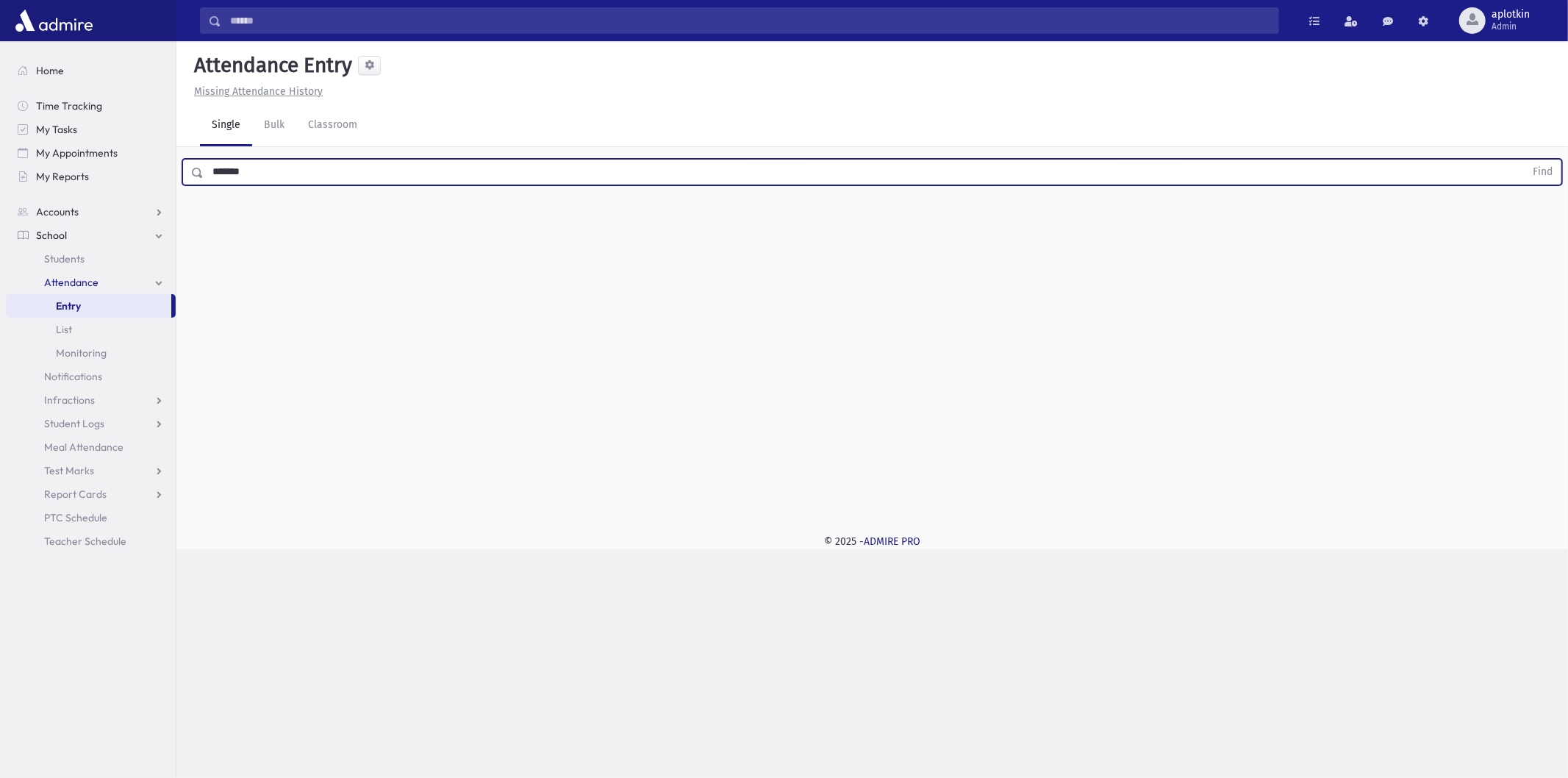
type input "*******"
click at [1524, 160] on button "Find" at bounding box center [1543, 172] width 38 height 25
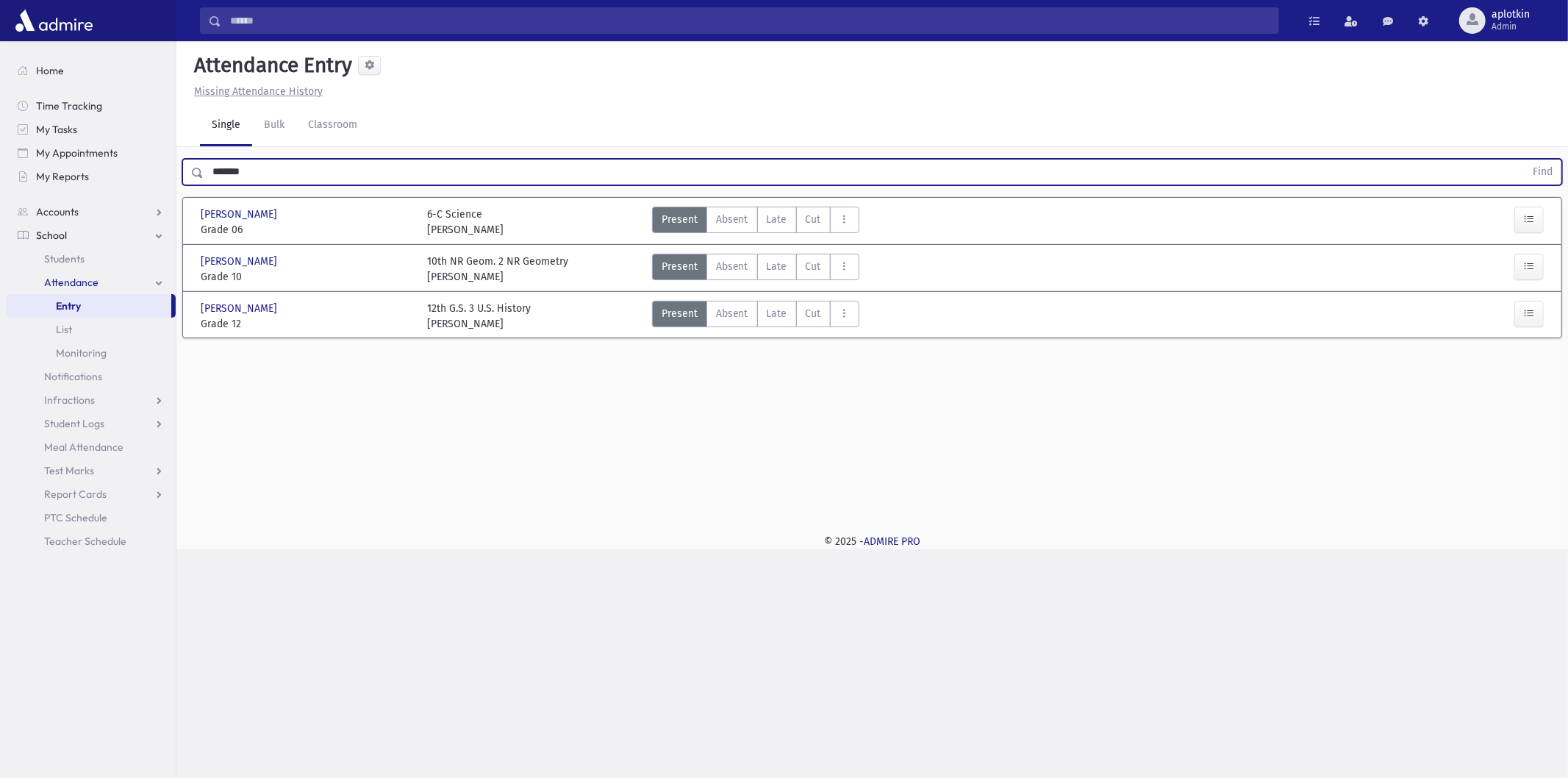
click at [289, 179] on input "*******" at bounding box center [864, 172] width 1321 height 27
click at [307, 171] on input "*******" at bounding box center [864, 172] width 1321 height 27
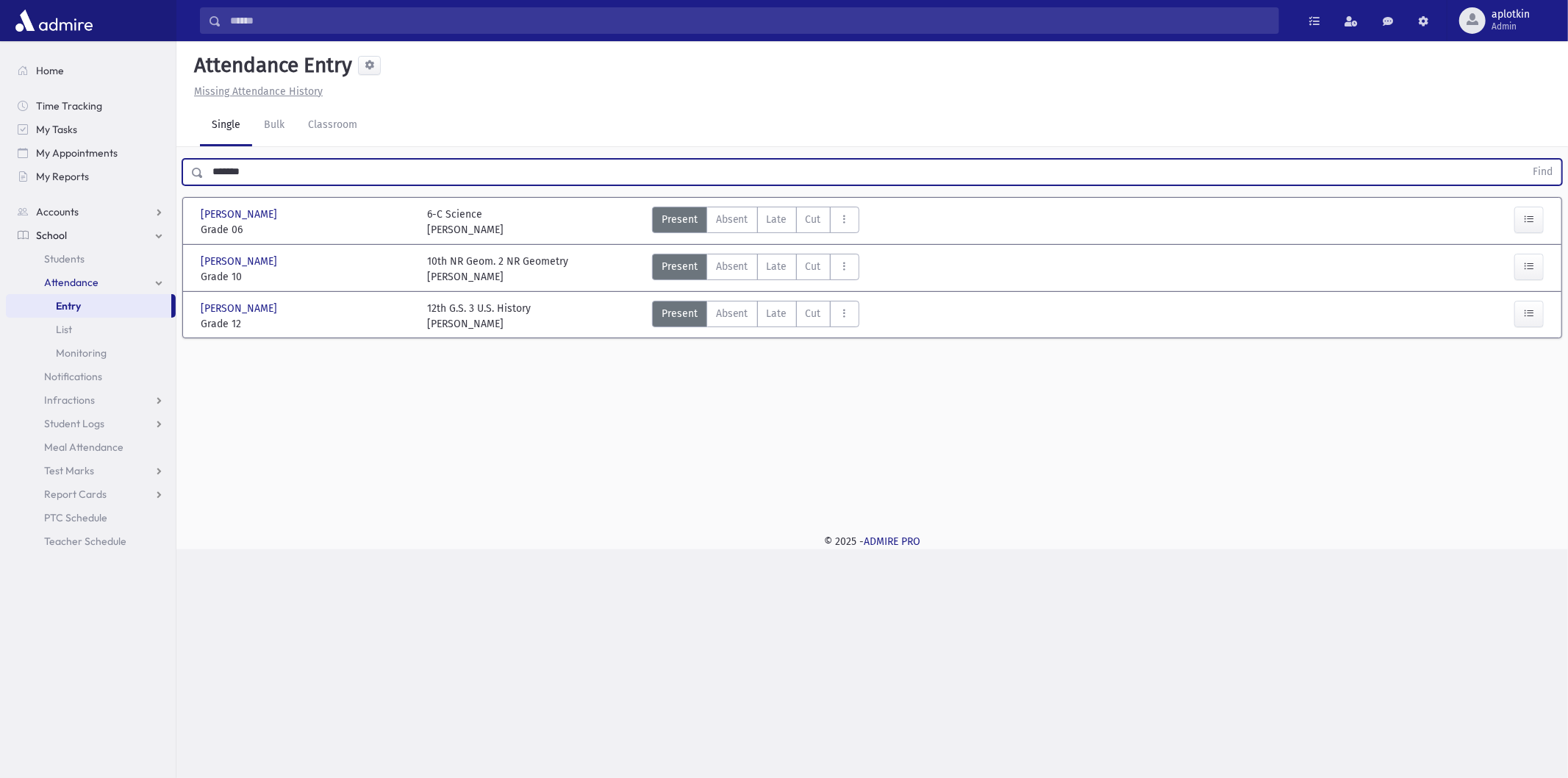
click at [307, 171] on input "*******" at bounding box center [864, 172] width 1321 height 27
click at [348, 168] on input "*******" at bounding box center [864, 172] width 1321 height 27
click at [374, 167] on input "*******" at bounding box center [864, 172] width 1321 height 27
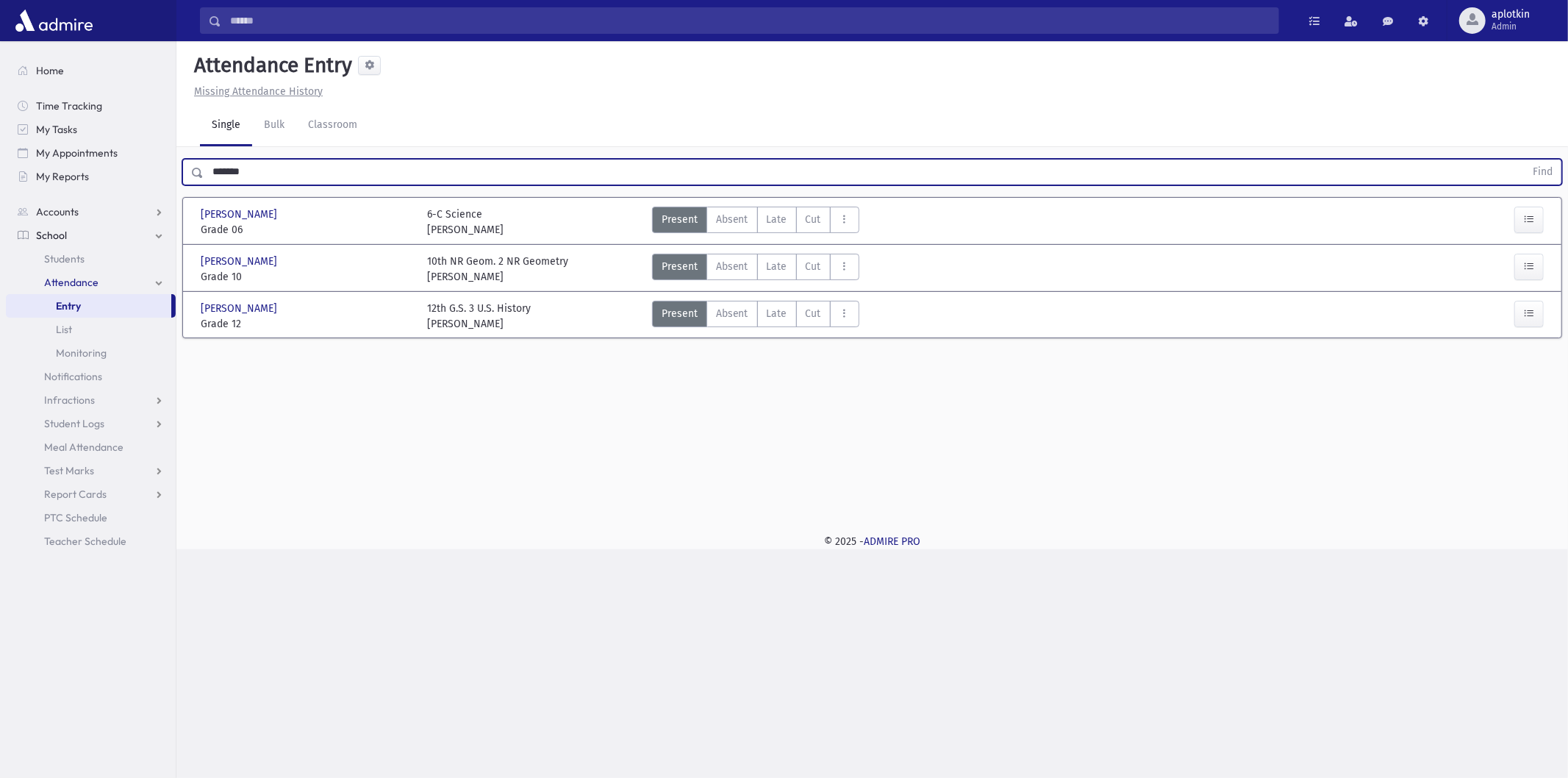
click at [458, 208] on div "6-C Science Morah Goldberg" at bounding box center [465, 222] width 76 height 31
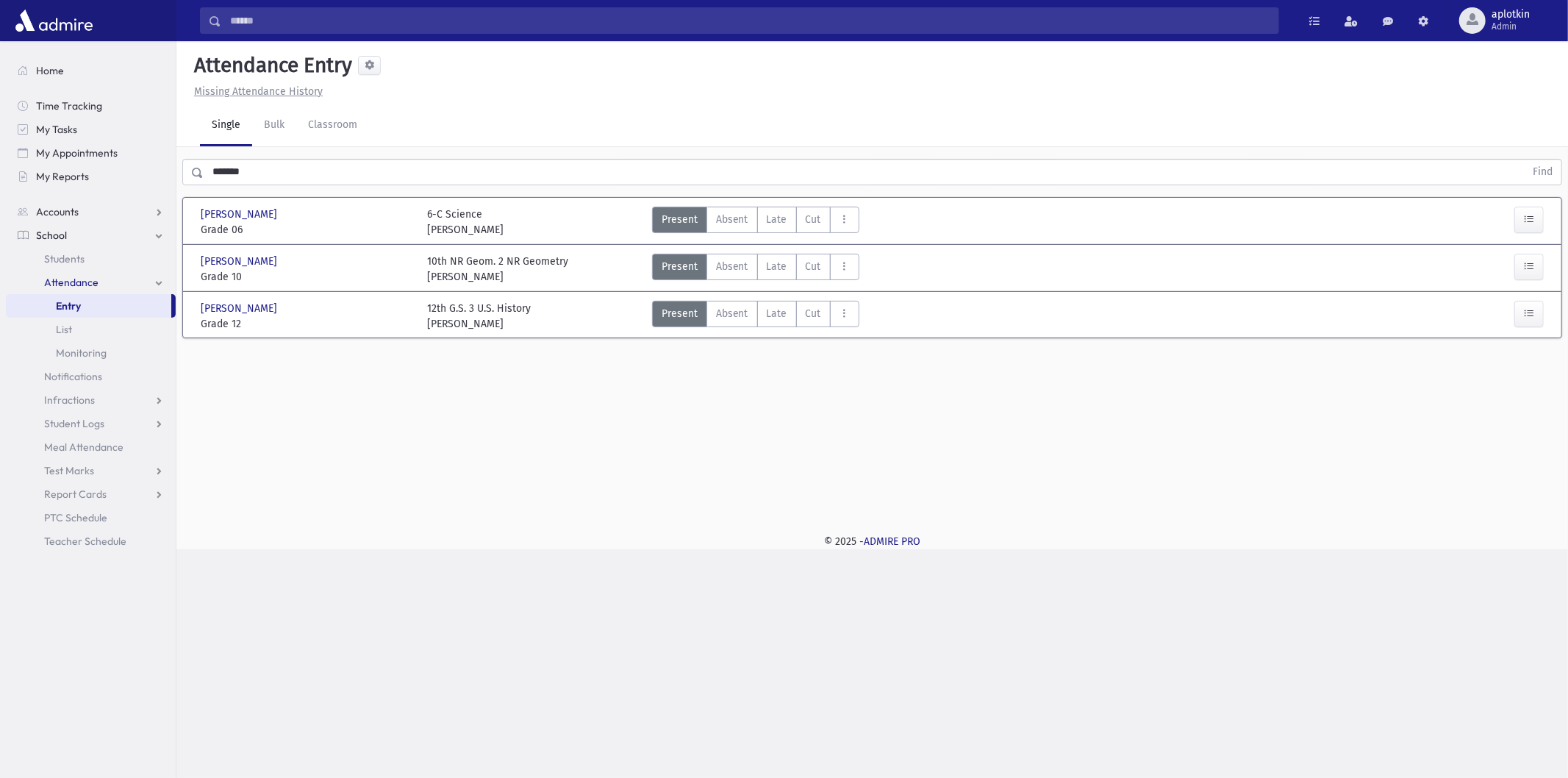
click at [458, 208] on div "6-C Science Morah Goldberg" at bounding box center [465, 222] width 76 height 31
click at [500, 232] on div "6-C Science Morah Goldberg" at bounding box center [465, 222] width 76 height 31
drag, startPoint x: 500, startPoint y: 232, endPoint x: 495, endPoint y: 238, distance: 7.8
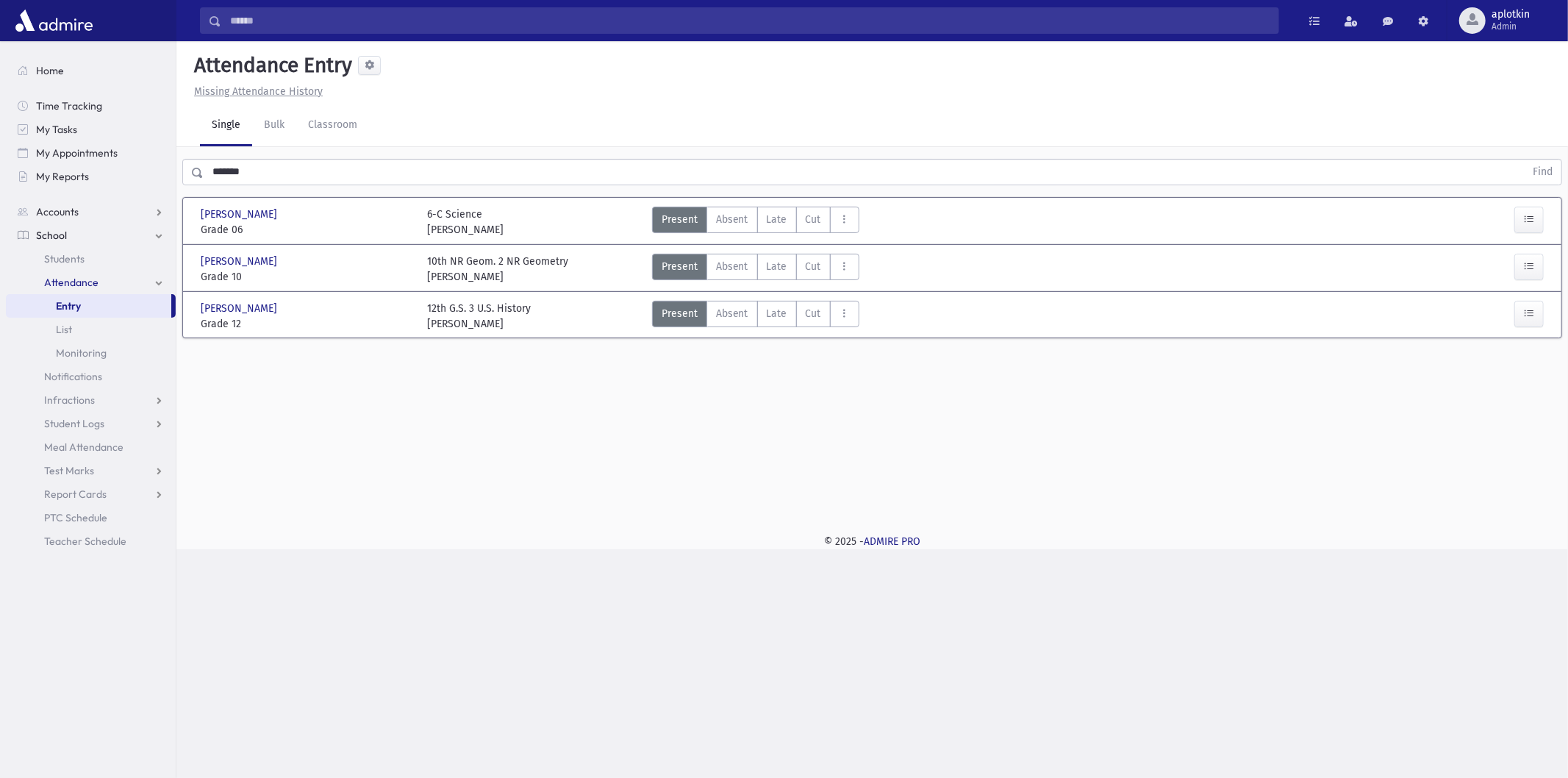
click at [498, 236] on div "6-C Science Morah Goldberg" at bounding box center [465, 222] width 76 height 31
click at [460, 231] on div "6-C Science Morah Goldberg" at bounding box center [465, 222] width 76 height 31
click at [481, 219] on div "6-C Science Morah Goldberg" at bounding box center [465, 222] width 76 height 31
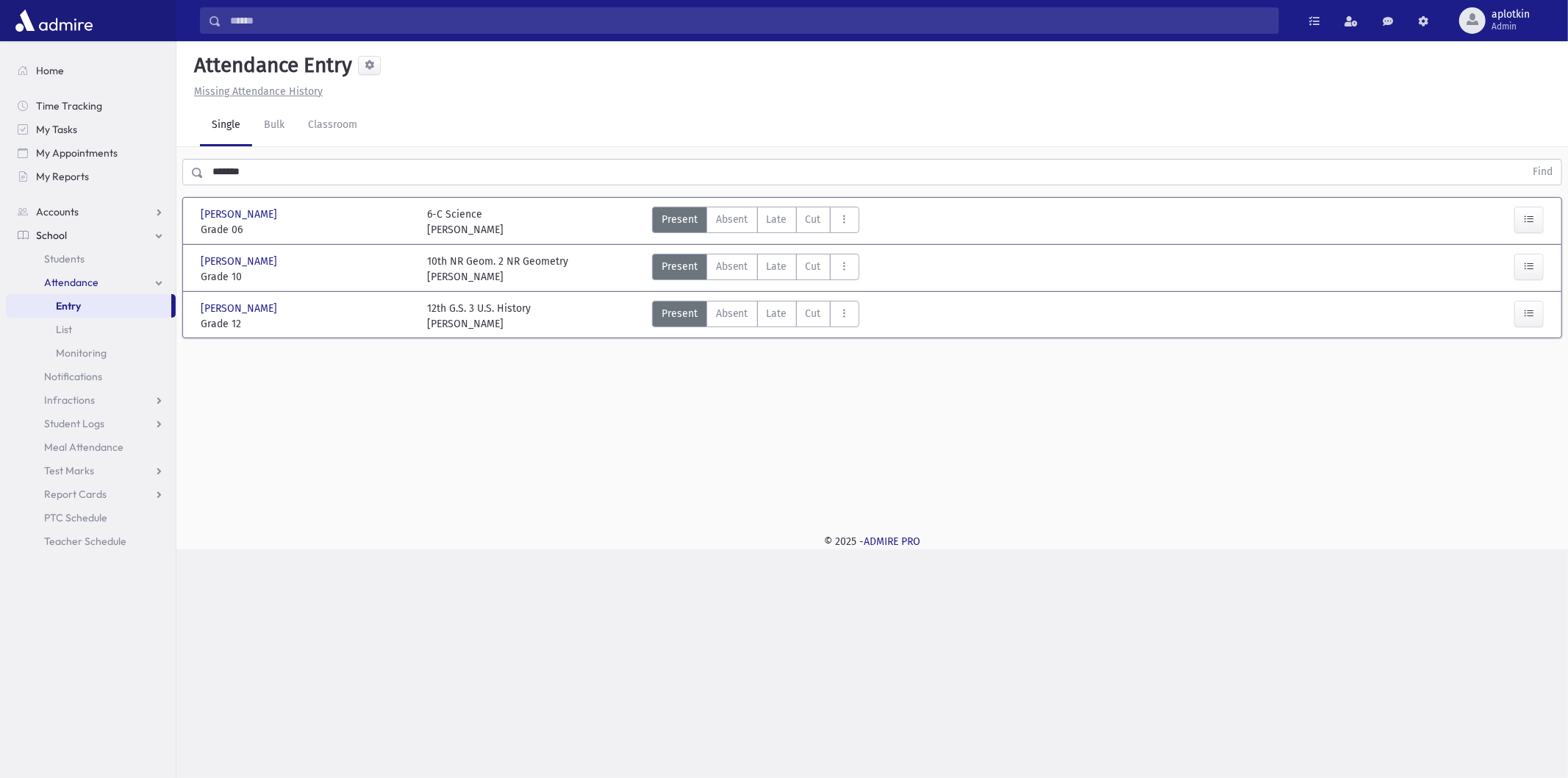
click at [499, 521] on div "Attendance Entry Missing Attendance History Single Bulk Classroom ******* Find …" at bounding box center [872, 295] width 1392 height 508
click at [1539, 223] on button "button" at bounding box center [1529, 220] width 29 height 27
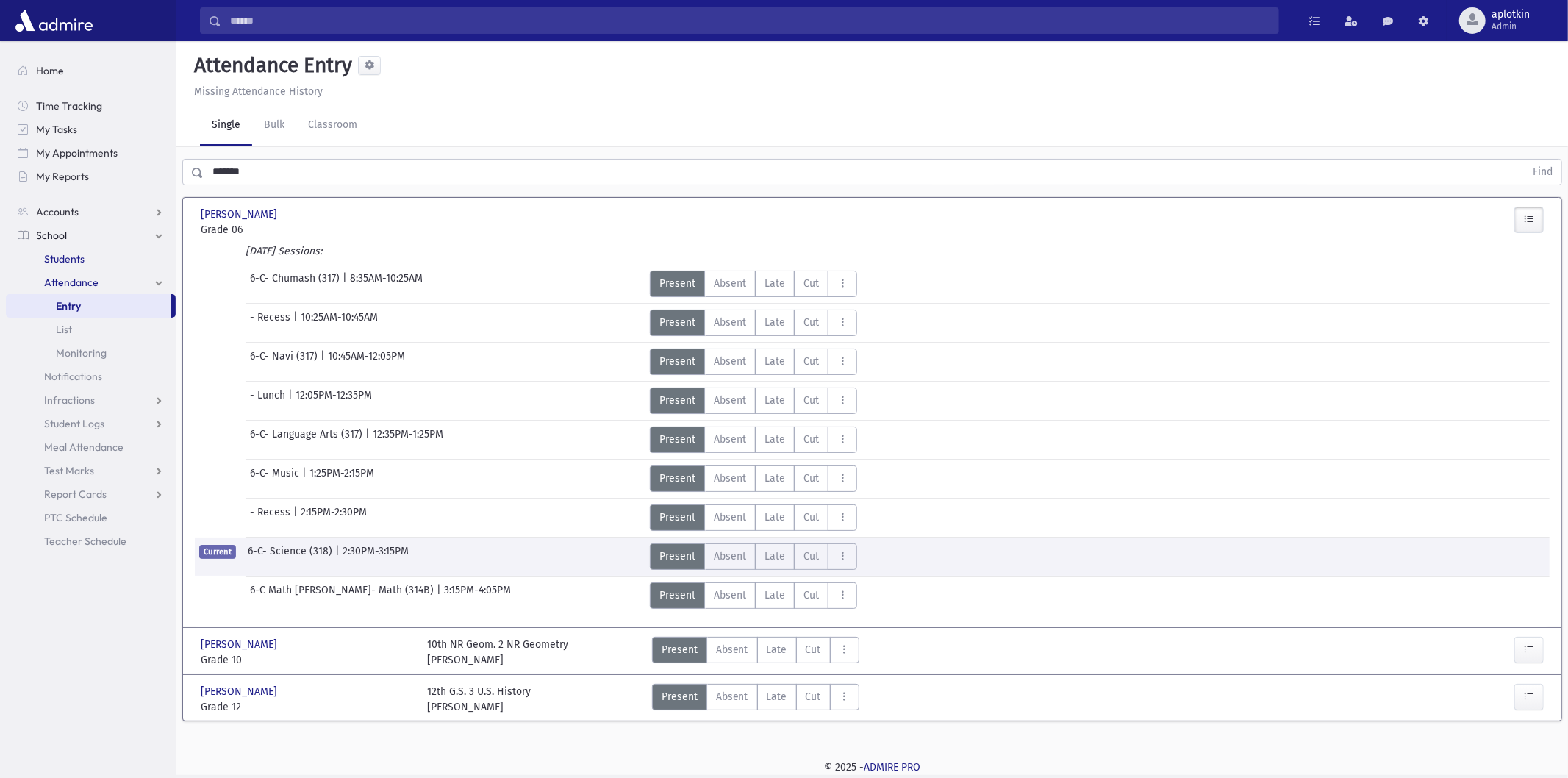
click at [109, 250] on link "Students" at bounding box center [90, 259] width 170 height 24
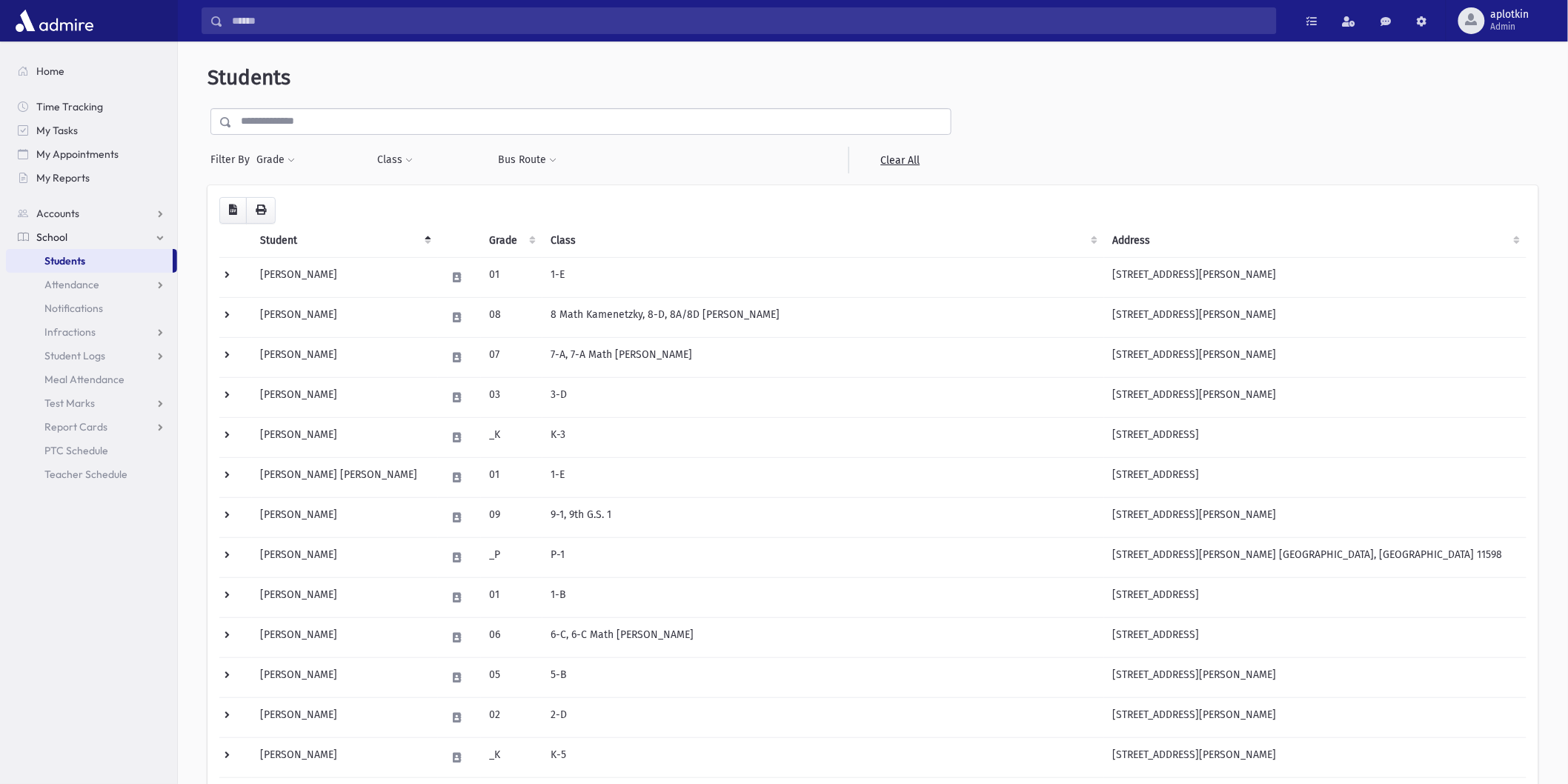
click at [75, 235] on link "School" at bounding box center [91, 237] width 171 height 24
click at [78, 255] on span "Students" at bounding box center [64, 261] width 40 height 13
click at [138, 203] on link "Accounts" at bounding box center [91, 213] width 171 height 24
click at [105, 235] on link "Account List" at bounding box center [91, 237] width 171 height 24
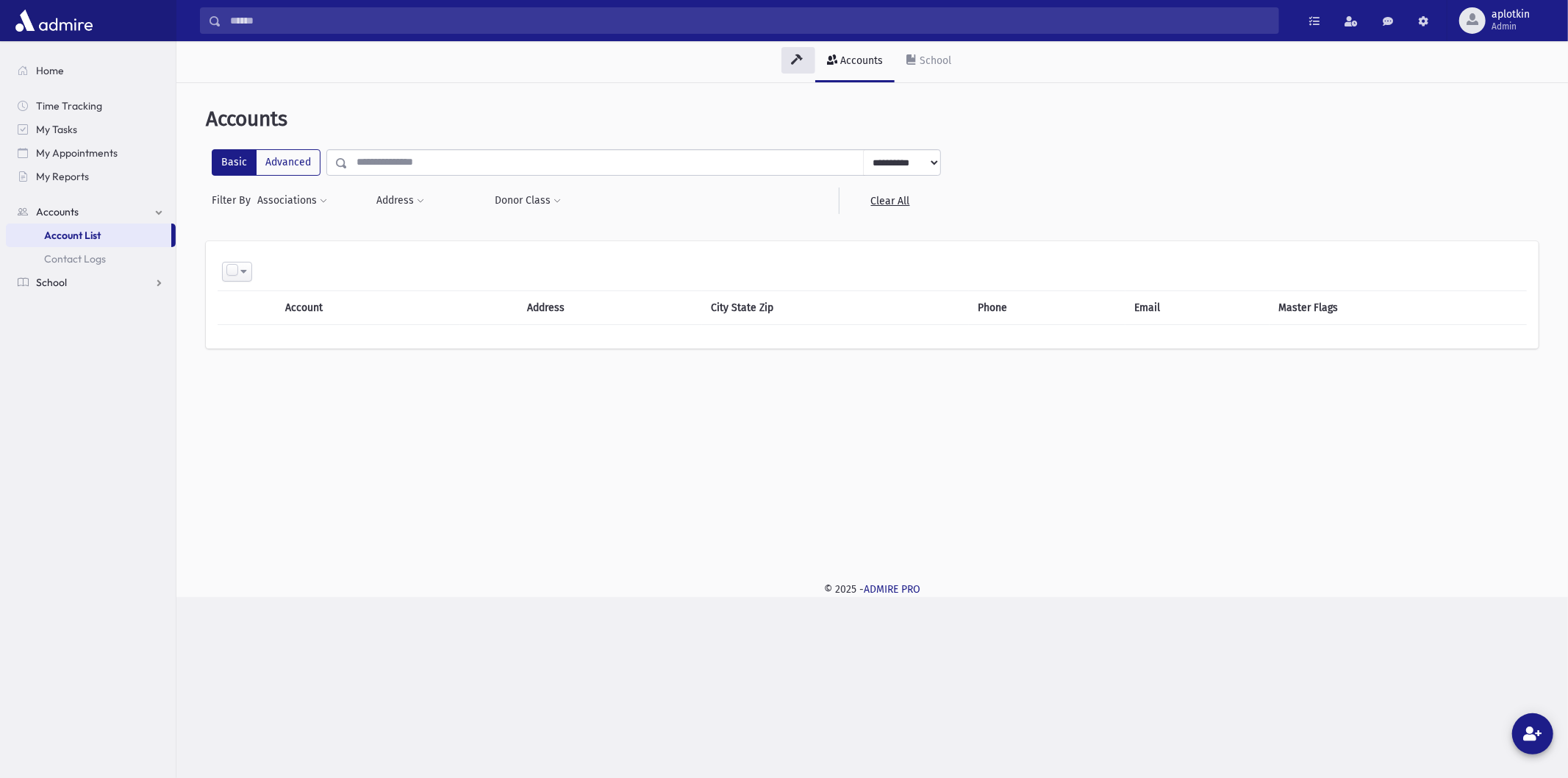
click at [113, 281] on link "School" at bounding box center [90, 282] width 170 height 24
click at [89, 244] on link "School" at bounding box center [90, 235] width 170 height 24
click at [84, 238] on link "School" at bounding box center [90, 235] width 170 height 24
click at [78, 259] on span "Students" at bounding box center [64, 259] width 40 height 13
